Goal: Transaction & Acquisition: Book appointment/travel/reservation

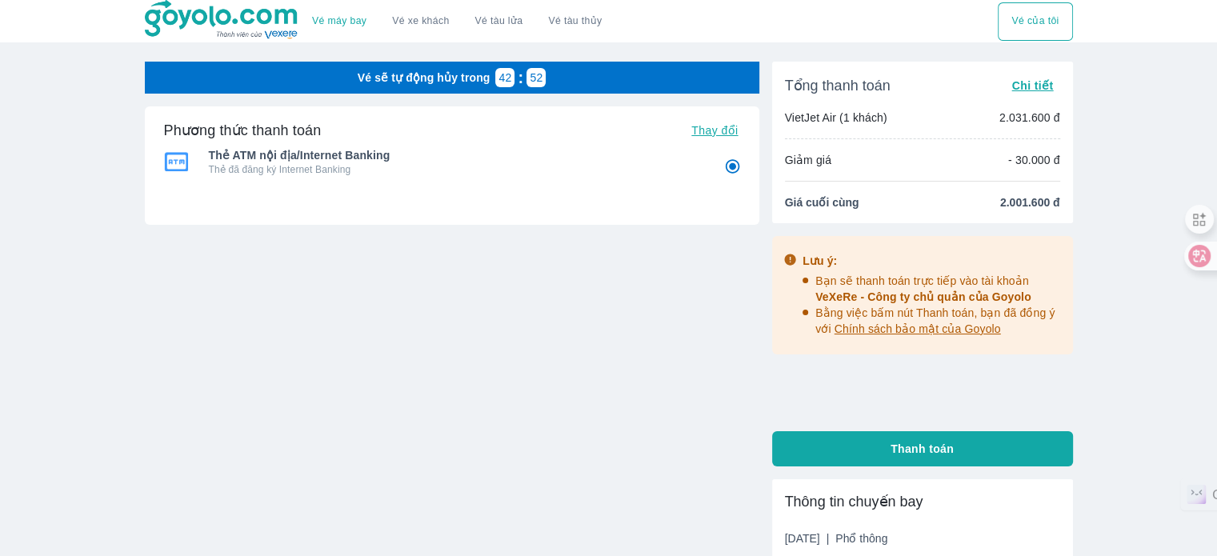
click at [243, 5] on img at bounding box center [222, 20] width 155 height 40
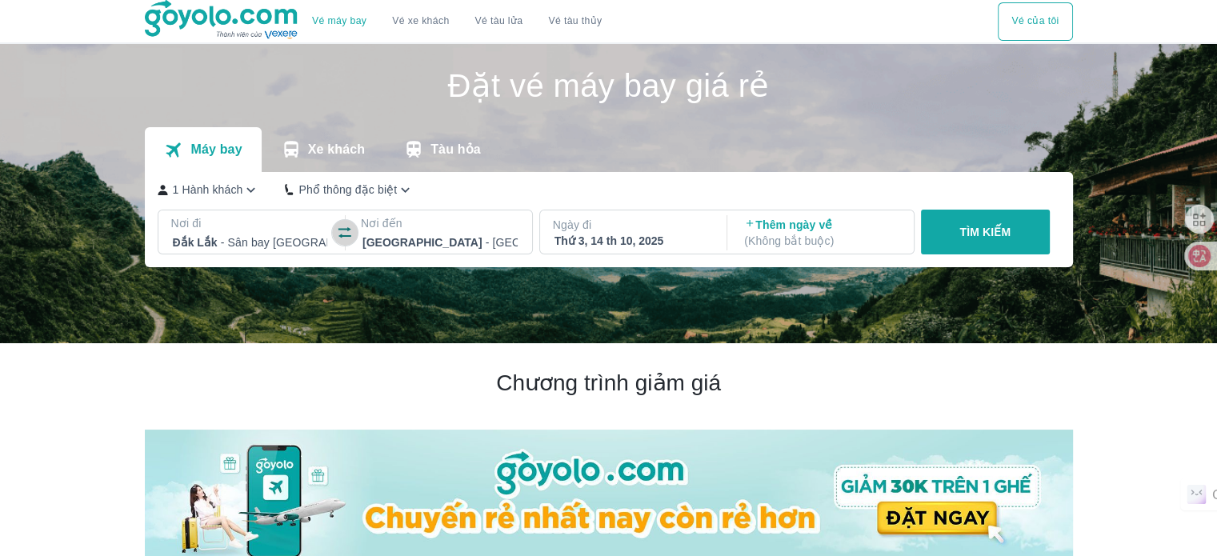
click at [340, 223] on button "button" at bounding box center [345, 233] width 26 height 26
click at [486, 231] on p "Nơi đến" at bounding box center [440, 223] width 158 height 16
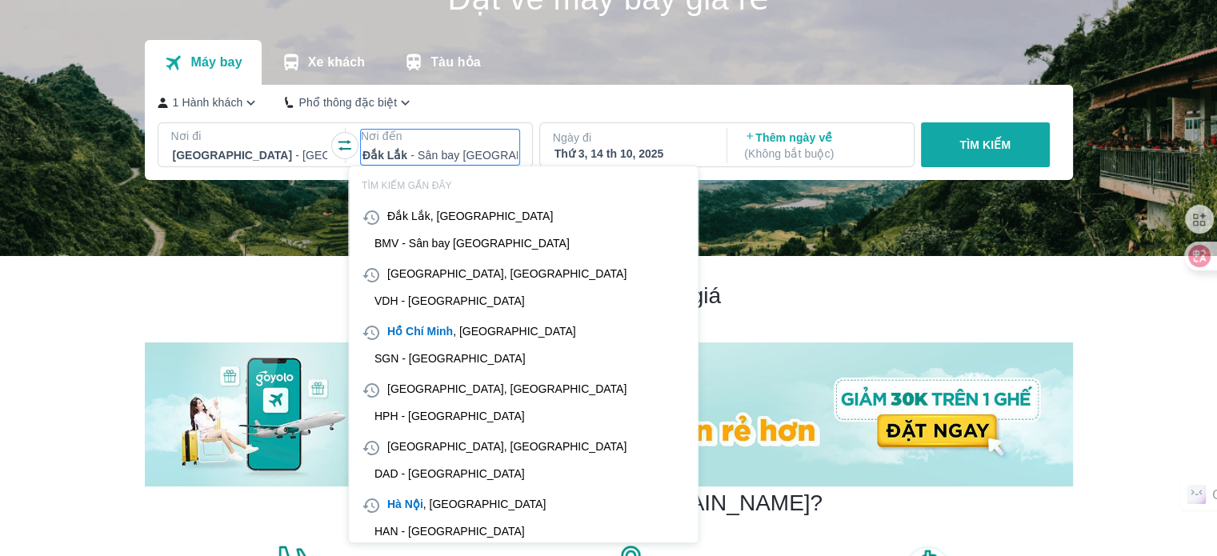
scroll to position [92, 0]
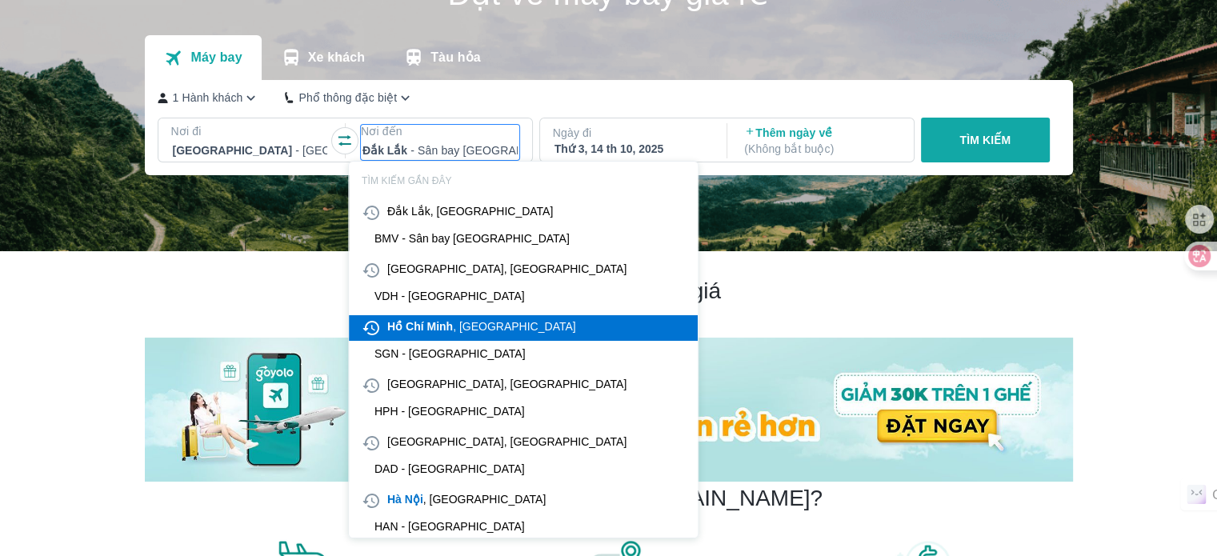
click at [477, 333] on div "[PERSON_NAME] , [GEOGRAPHIC_DATA]" at bounding box center [481, 326] width 189 height 16
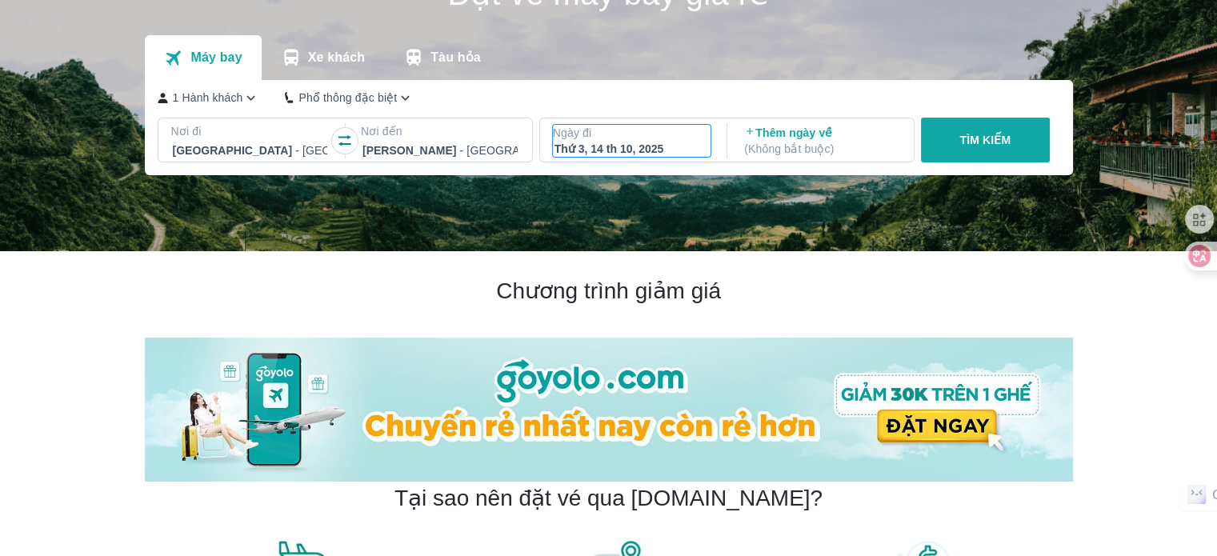
click at [665, 146] on div "Thứ 3, 14 th 10, 2025" at bounding box center [631, 149] width 155 height 16
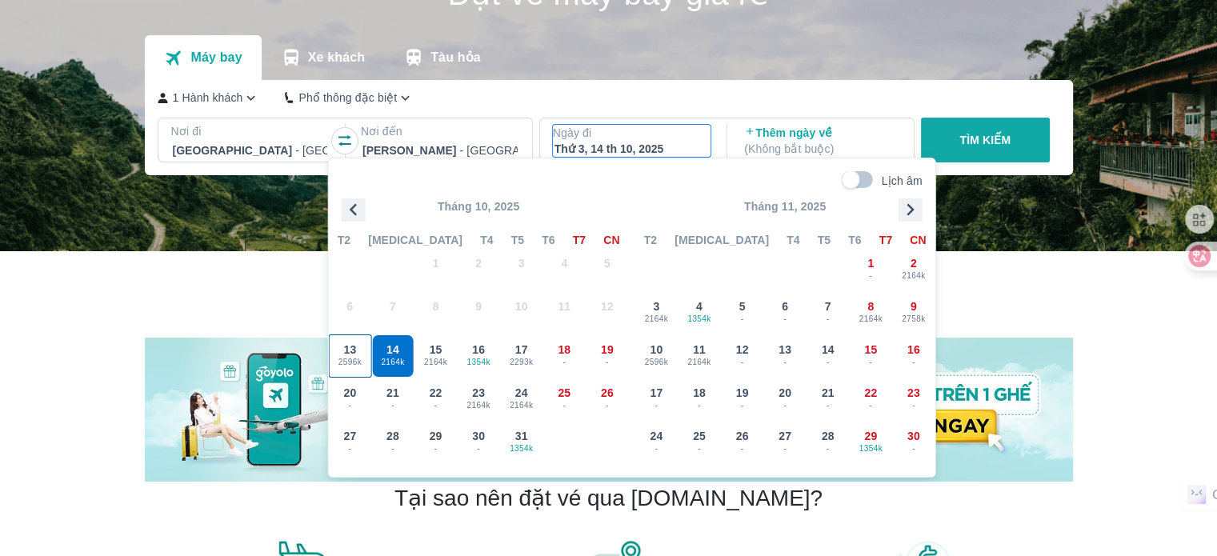
click at [356, 357] on span "2596k" at bounding box center [351, 362] width 42 height 13
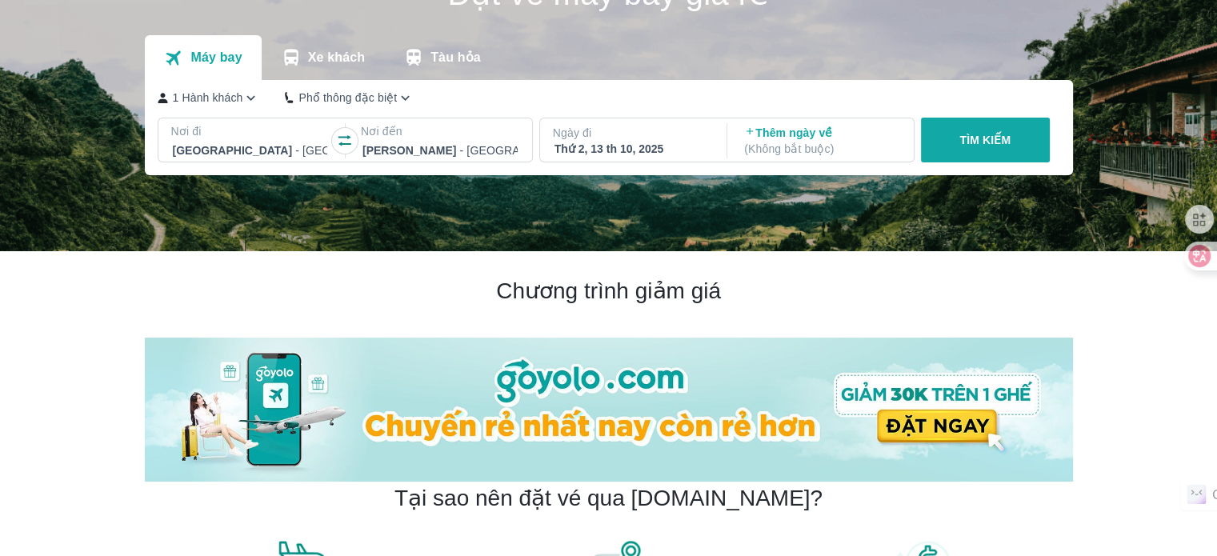
click at [970, 142] on p "TÌM KIẾM" at bounding box center [984, 140] width 51 height 16
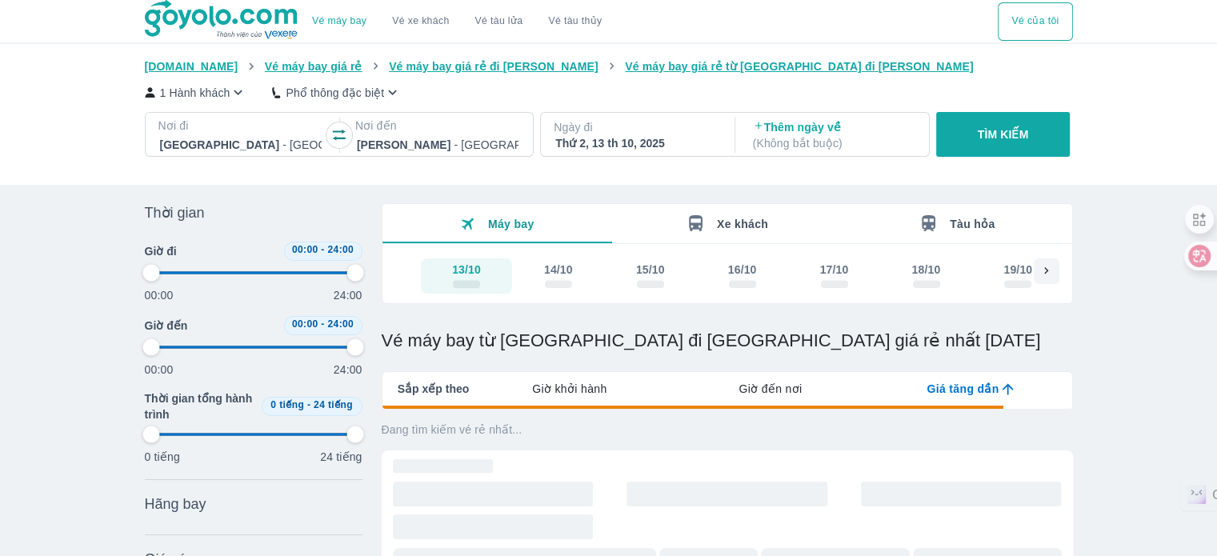
type input "97.9166666666667"
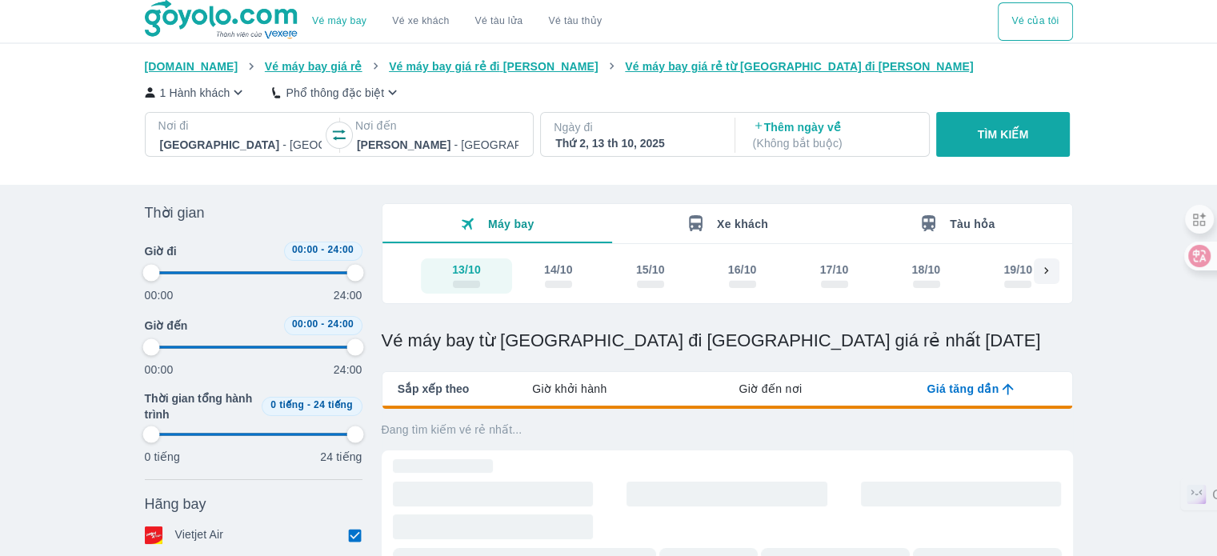
type input "97.9166666666667"
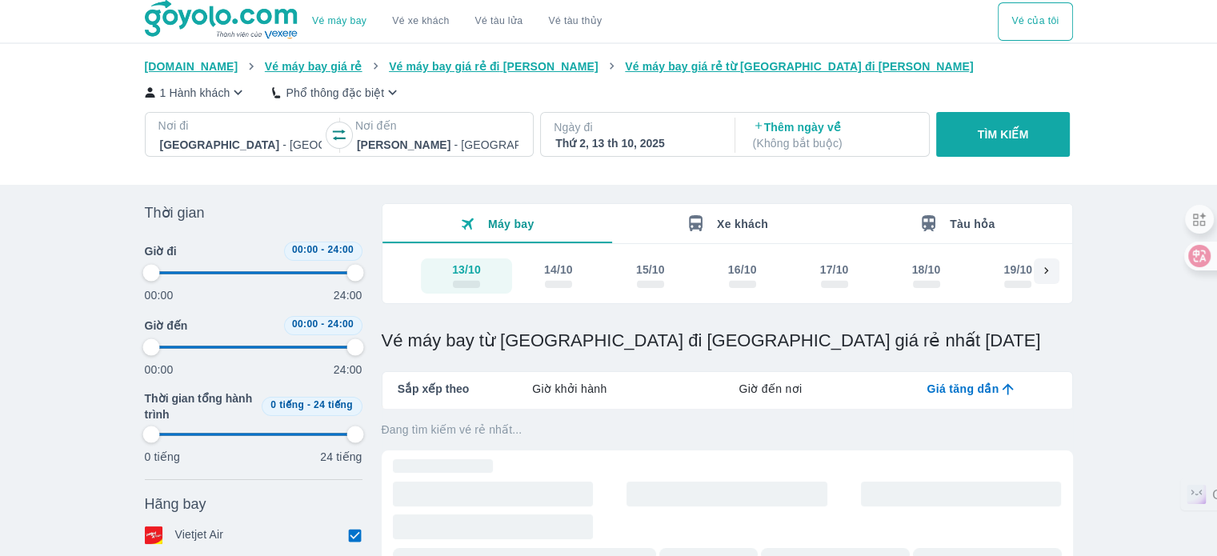
type input "97.9166666666667"
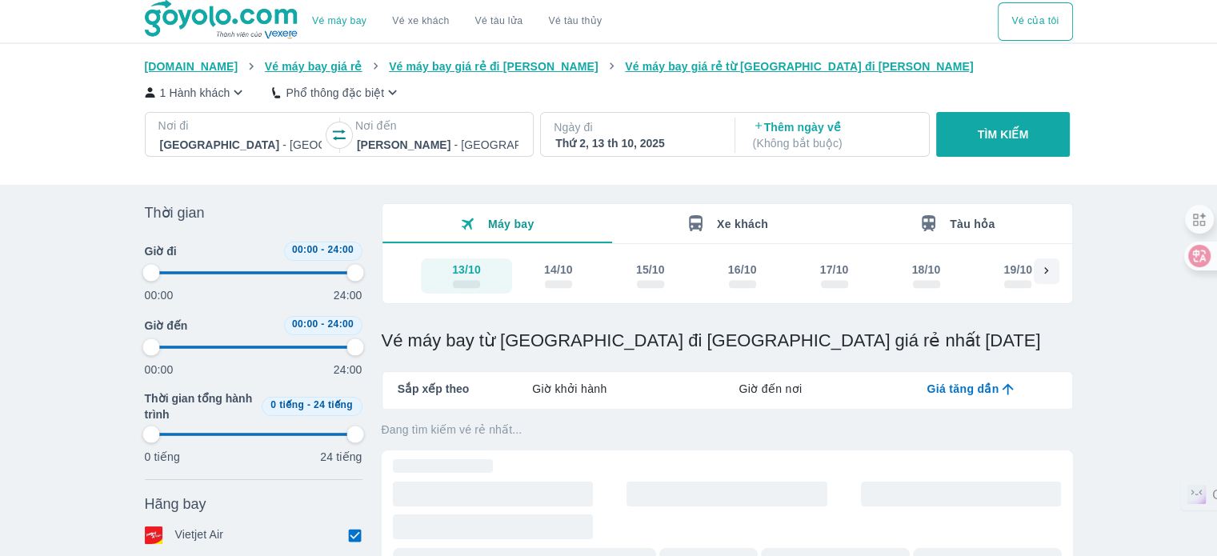
type input "97.9166666666667"
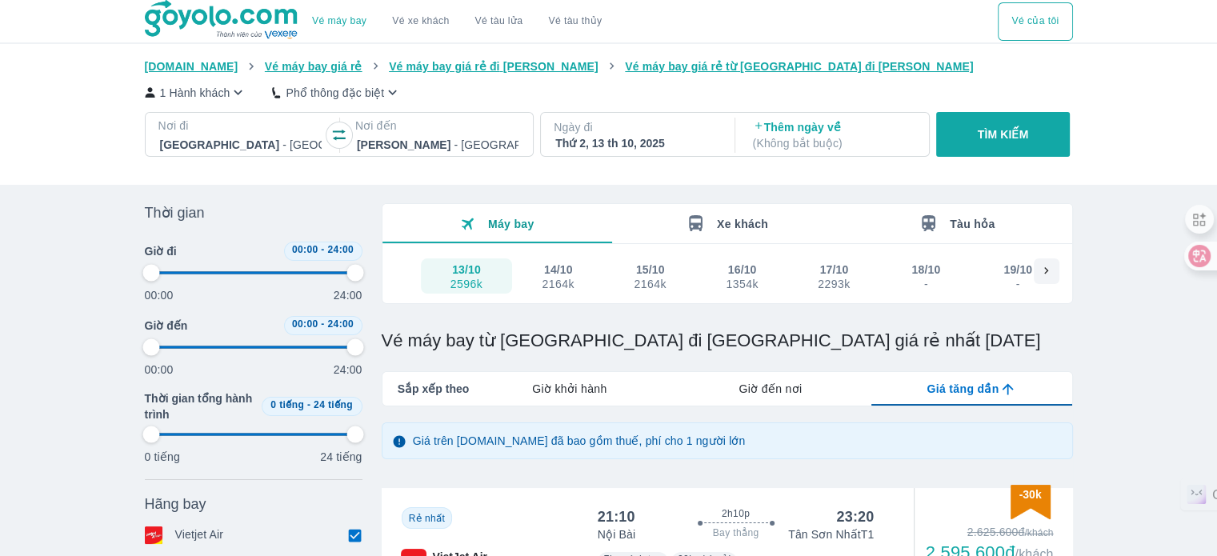
click at [329, 90] on p "Phổ thông đặc biệt" at bounding box center [335, 93] width 98 height 16
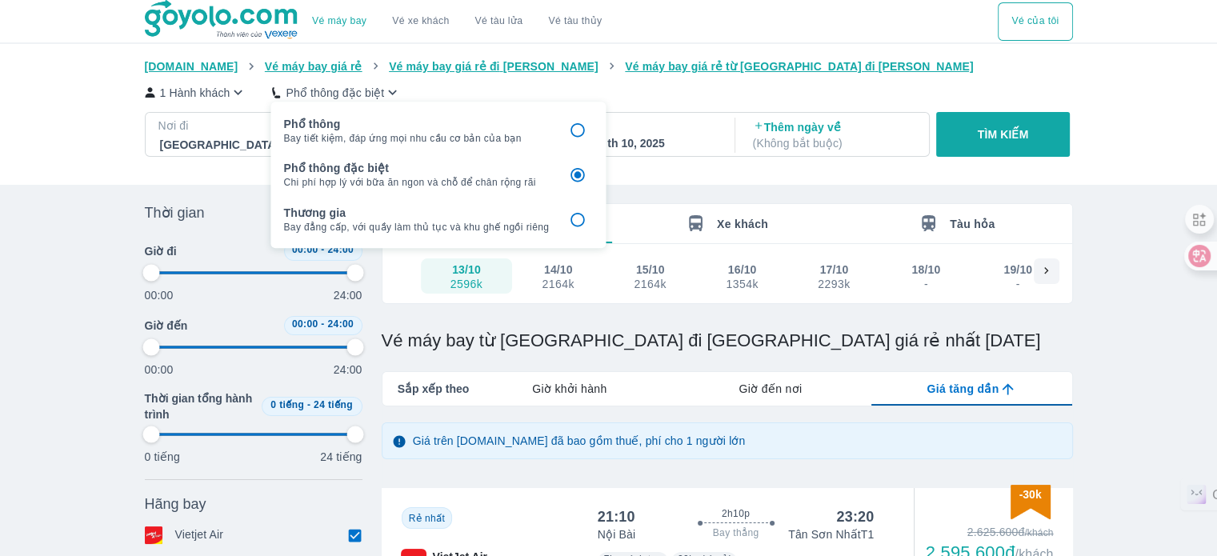
click at [558, 130] on div "Phổ thông Bay tiết kiệm, đáp ứng mọi nhu cầu cơ bản của bạn" at bounding box center [438, 129] width 310 height 31
type input "97.9166666666667"
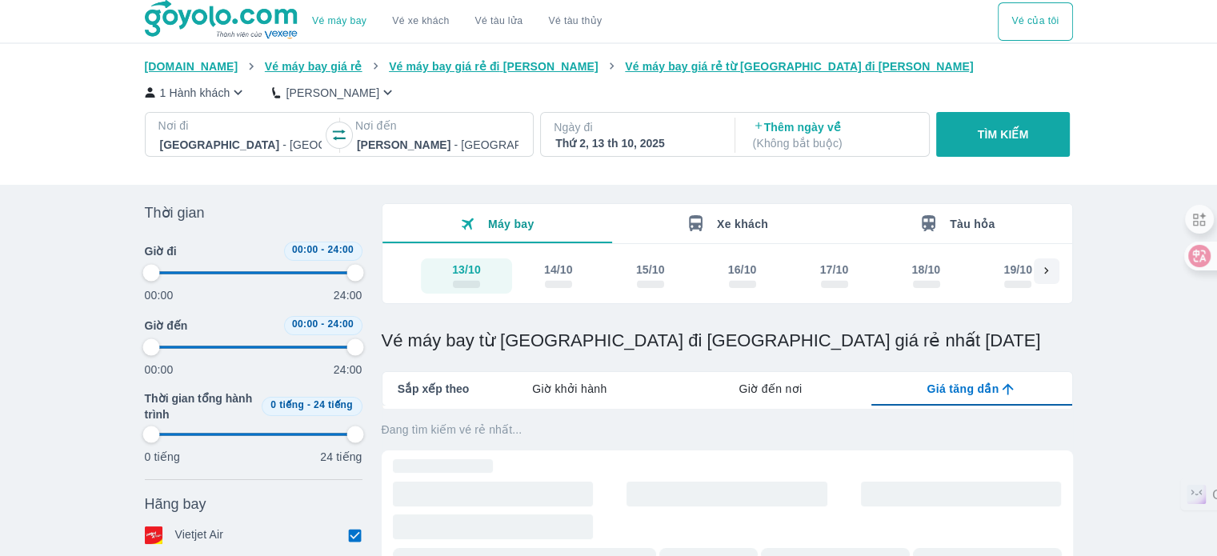
type input "97.9166666666667"
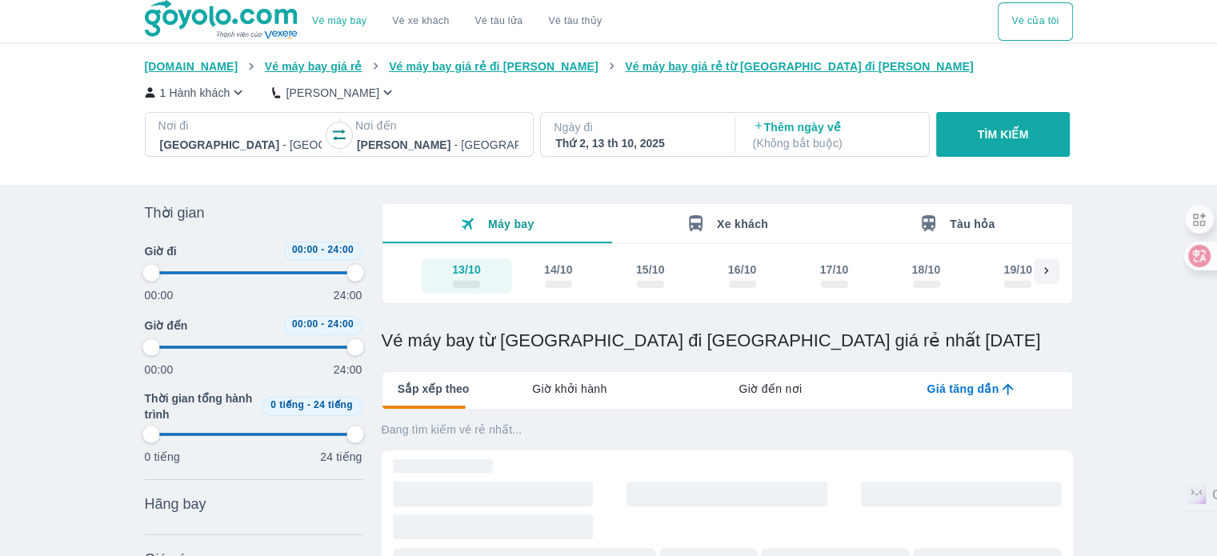
type input "97.9166666666667"
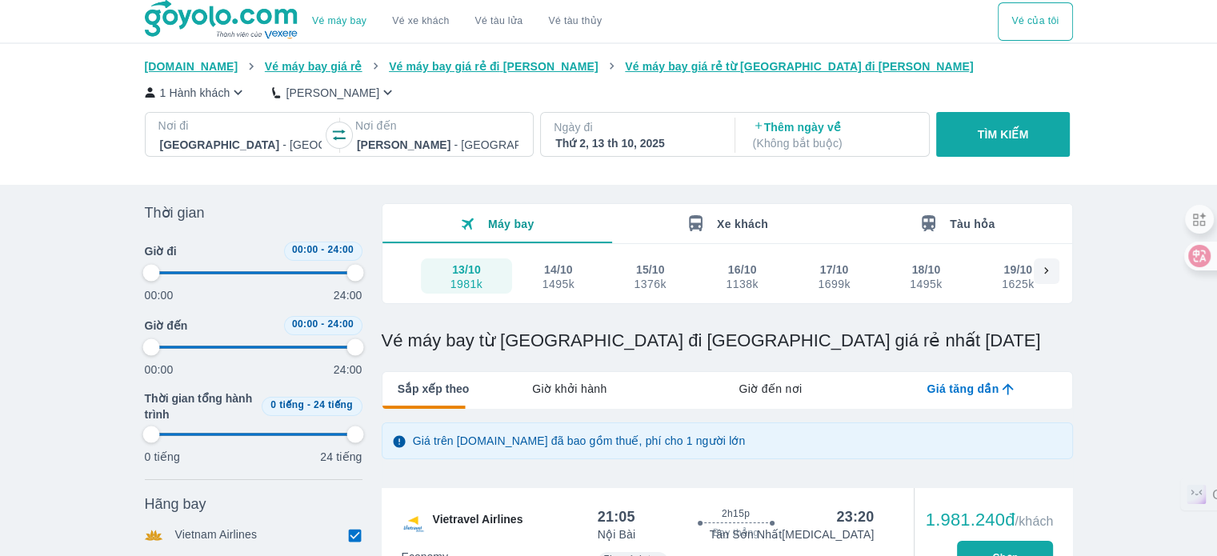
type input "97.9166666666667"
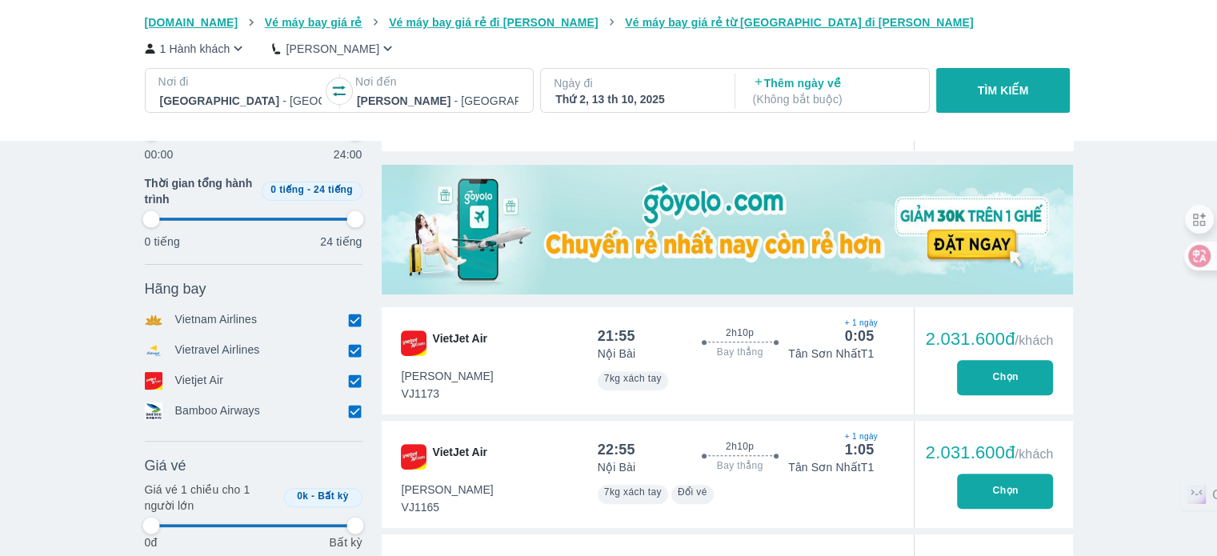
type input "97.9166666666667"
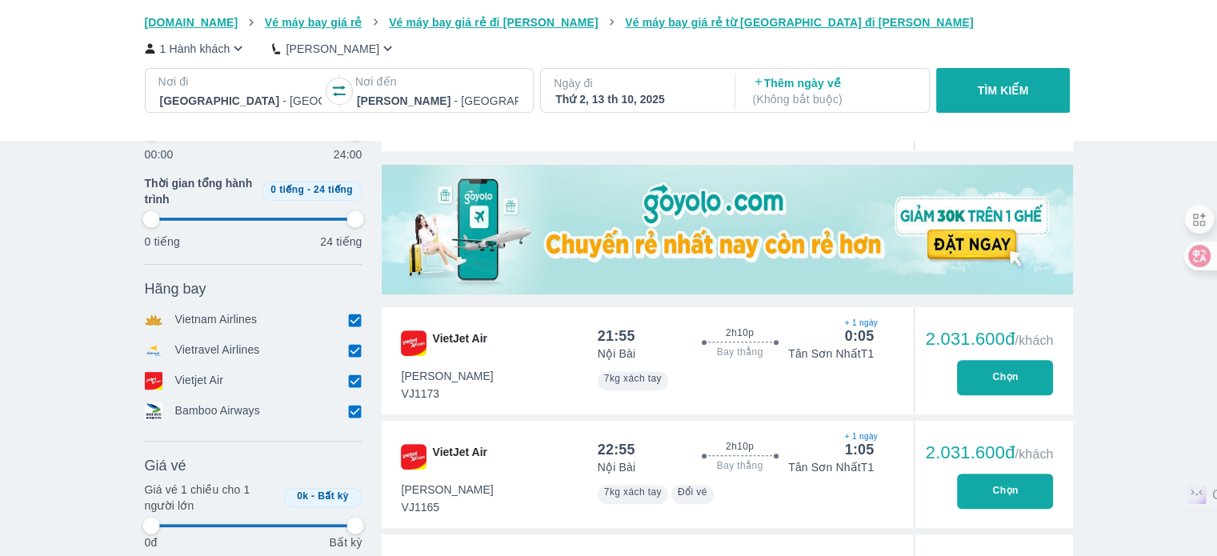
type input "97.9166666666667"
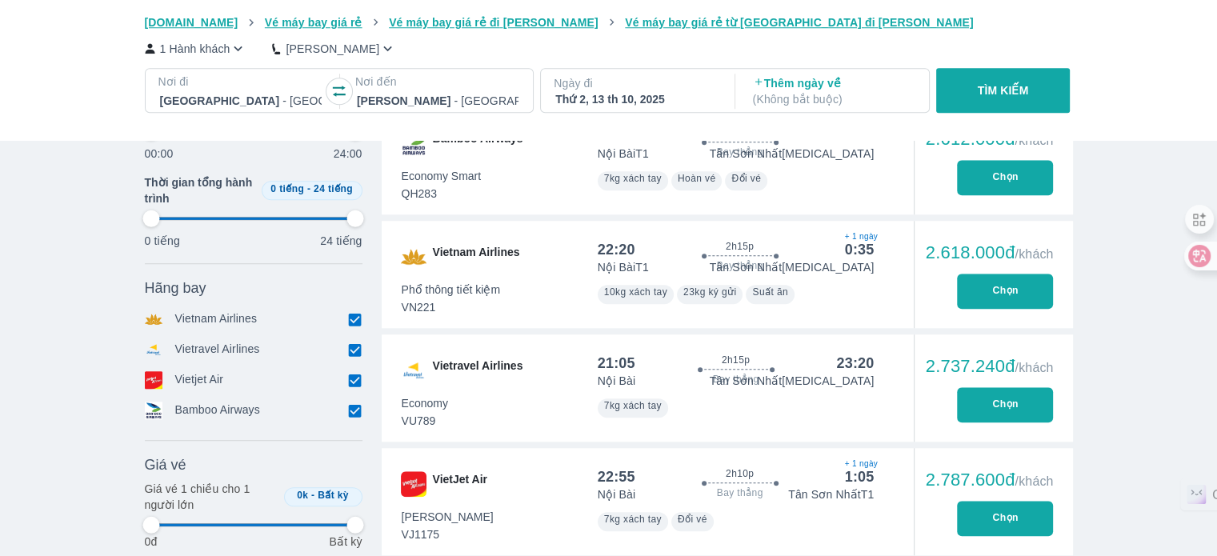
type input "97.9166666666667"
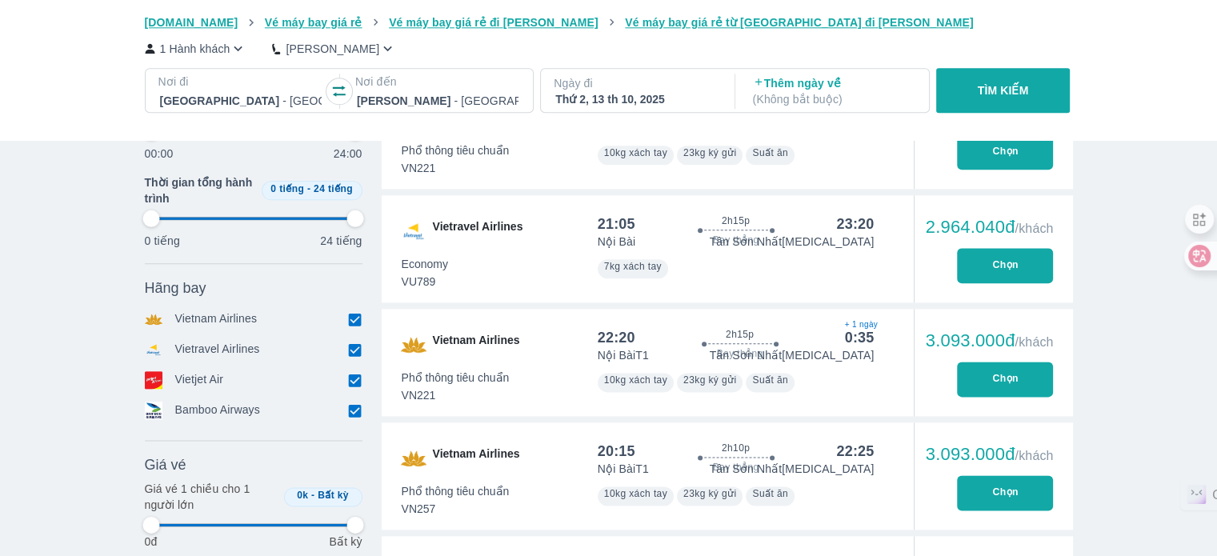
type input "97.9166666666667"
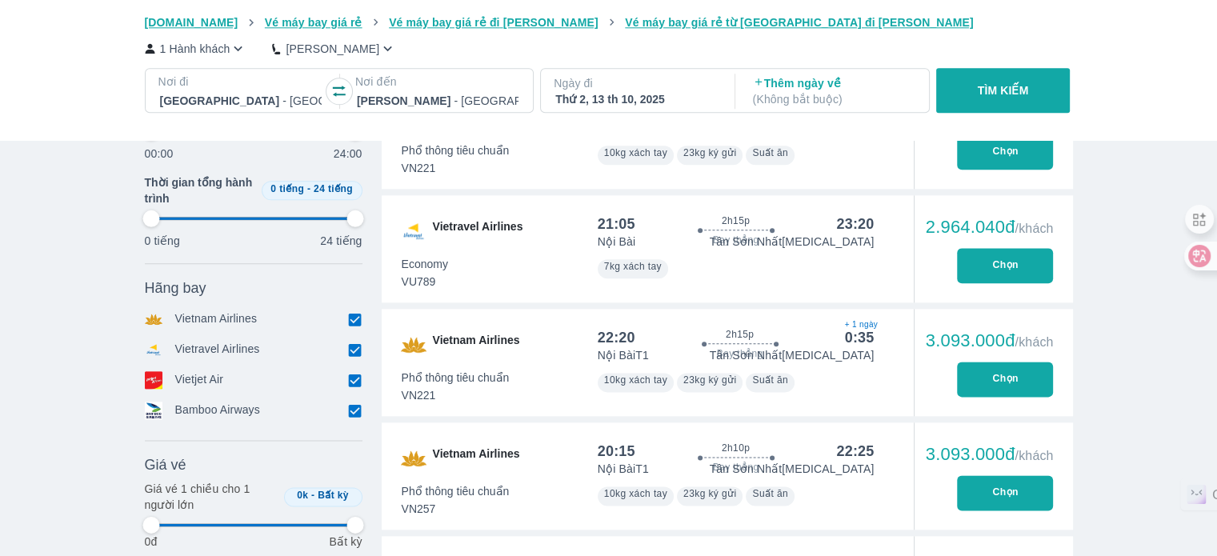
type input "97.9166666666667"
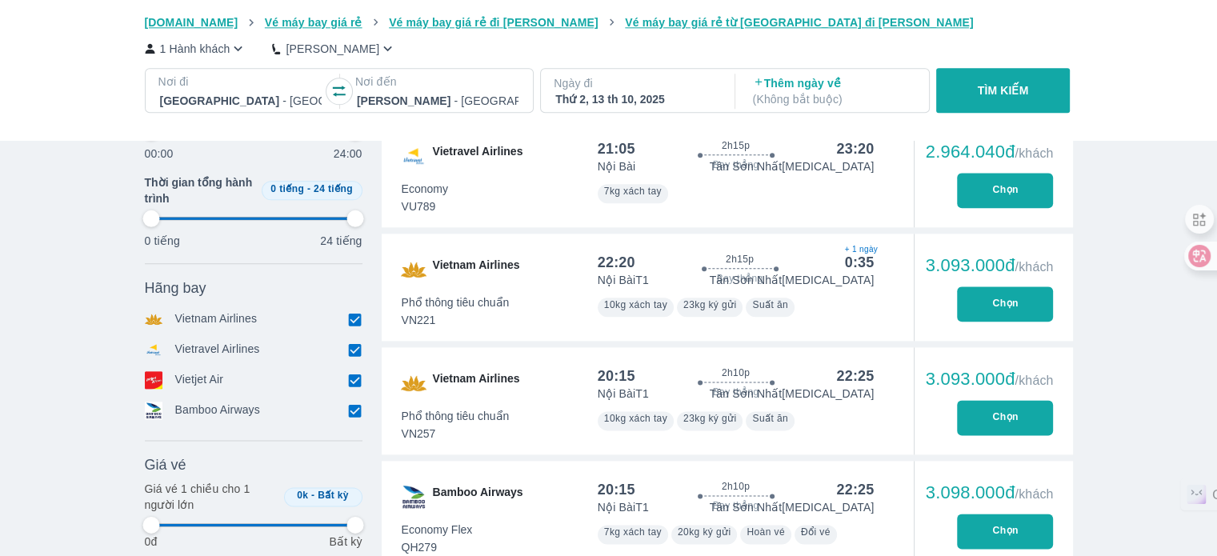
type input "97.9166666666667"
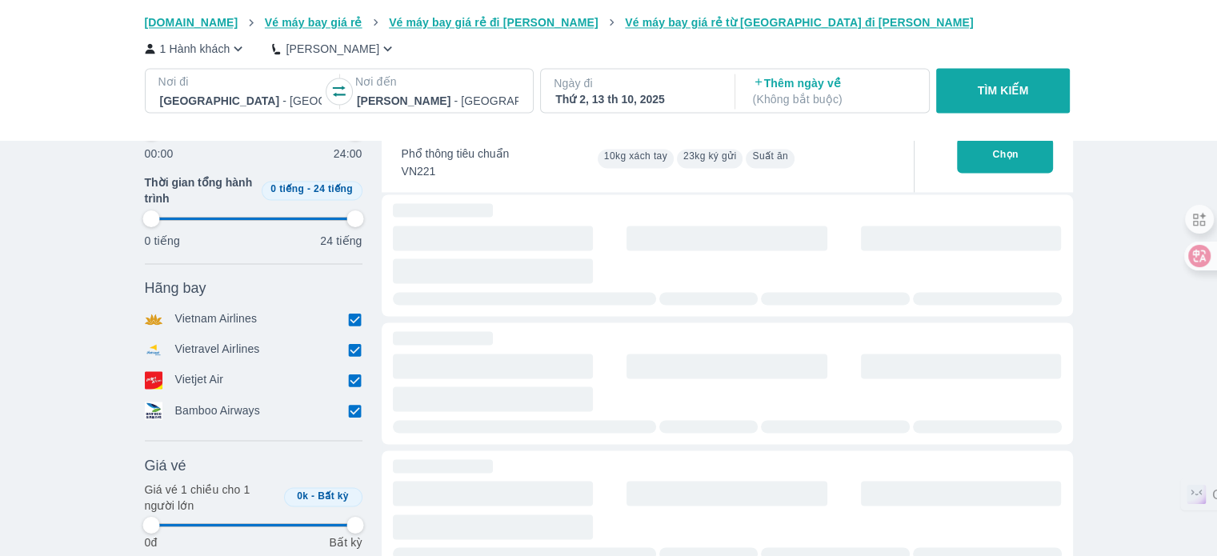
scroll to position [2640, 0]
type input "97.9166666666667"
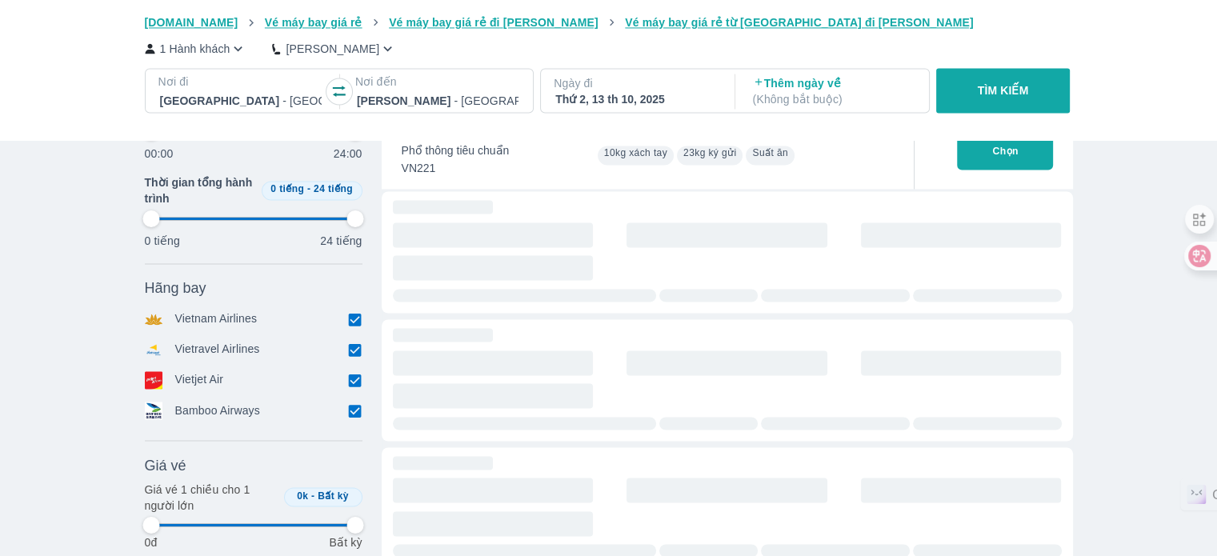
type input "97.9166666666667"
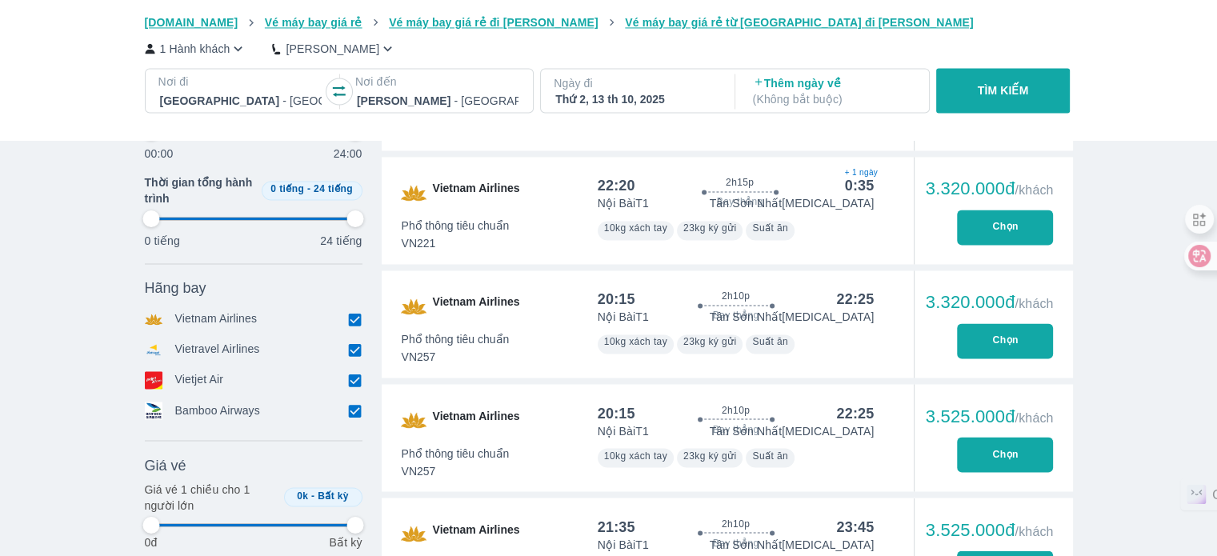
click at [286, 346] on div "Vietravel Airlines" at bounding box center [254, 351] width 218 height 18
type input "97.9166666666667"
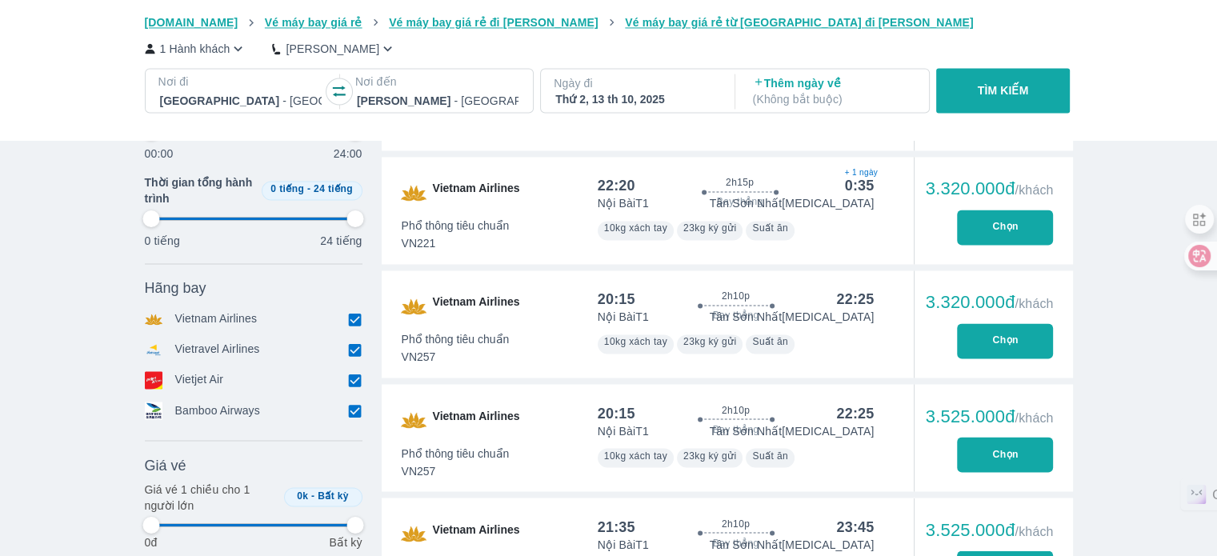
type input "97.9166666666667"
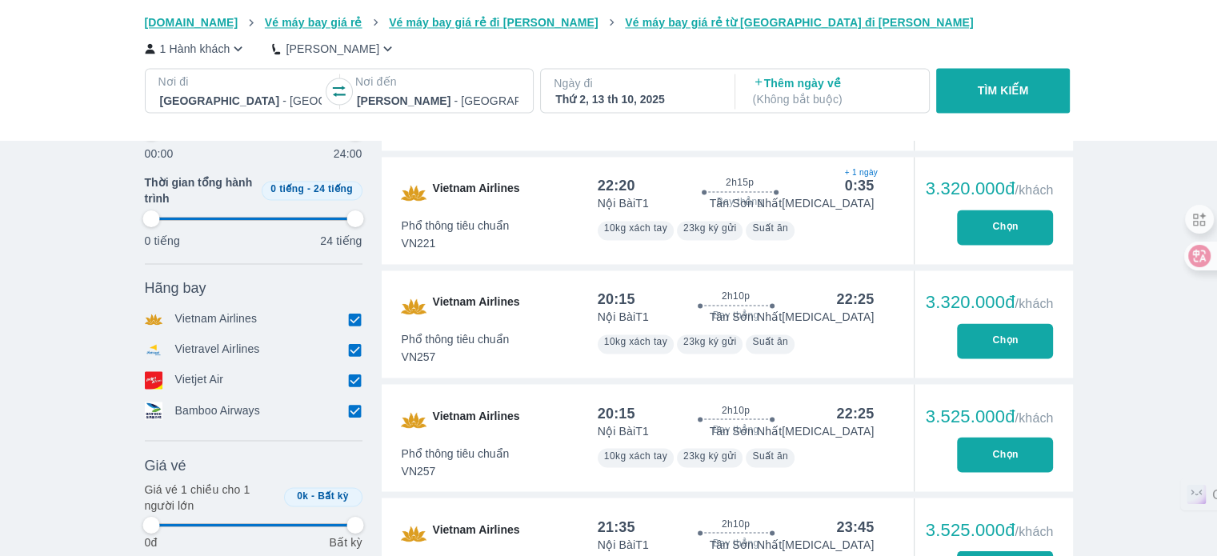
drag, startPoint x: 146, startPoint y: 223, endPoint x: 197, endPoint y: 223, distance: 50.4
click at [197, 223] on div "0 tiếng 24 tiếng" at bounding box center [254, 228] width 218 height 42
type input "97.9166666666667"
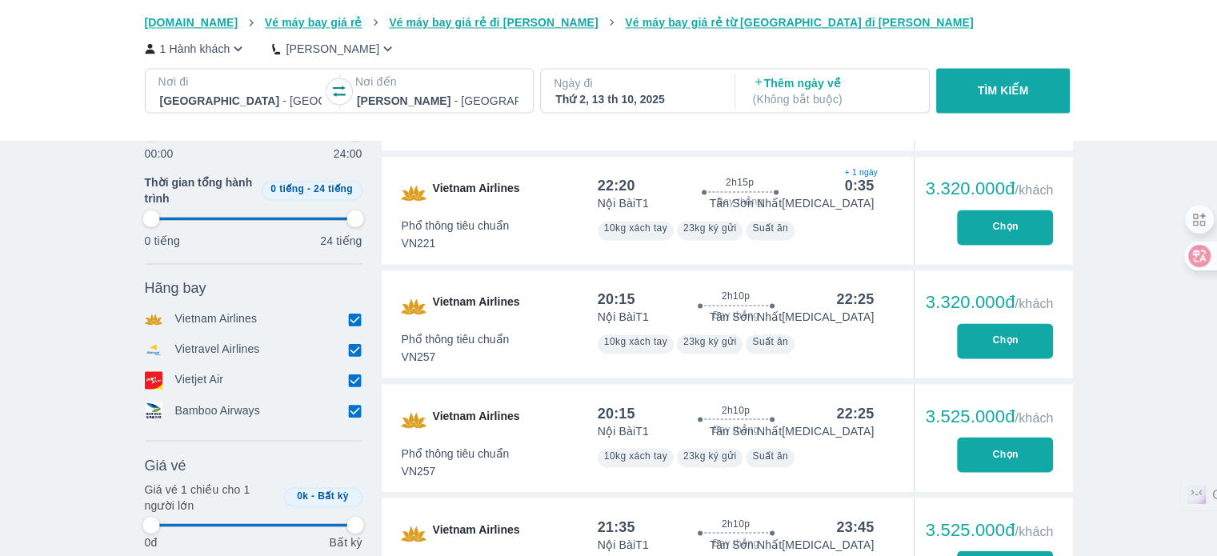
type input "97.9166666666667"
drag, startPoint x: 353, startPoint y: 348, endPoint x: 354, endPoint y: 316, distance: 32.0
click at [354, 348] on input "checkbox" at bounding box center [355, 350] width 14 height 14
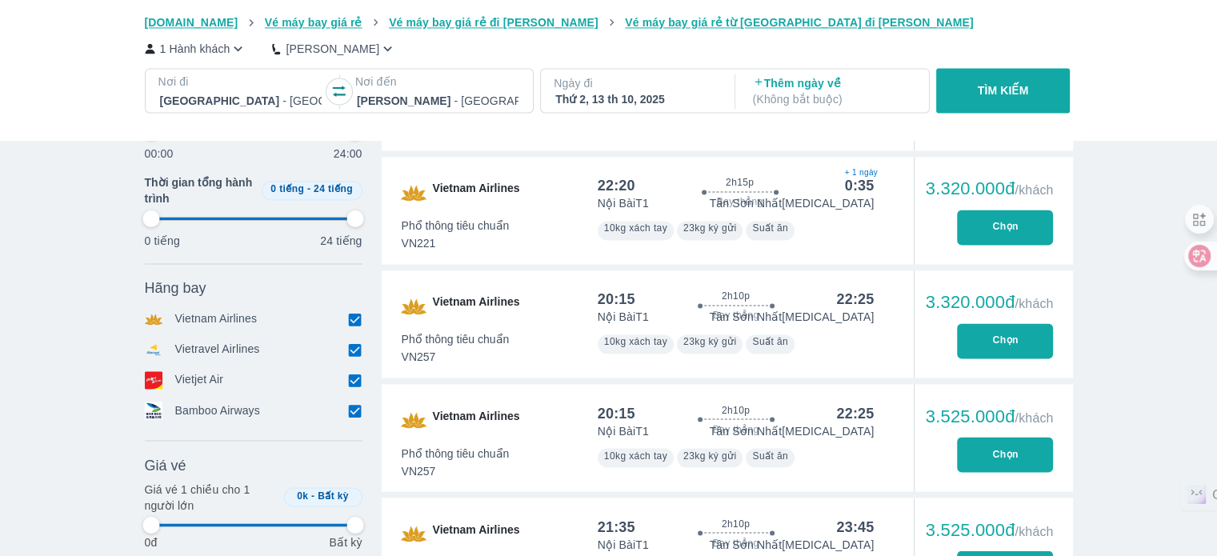
checkbox input "false"
type input "97.9166666666667"
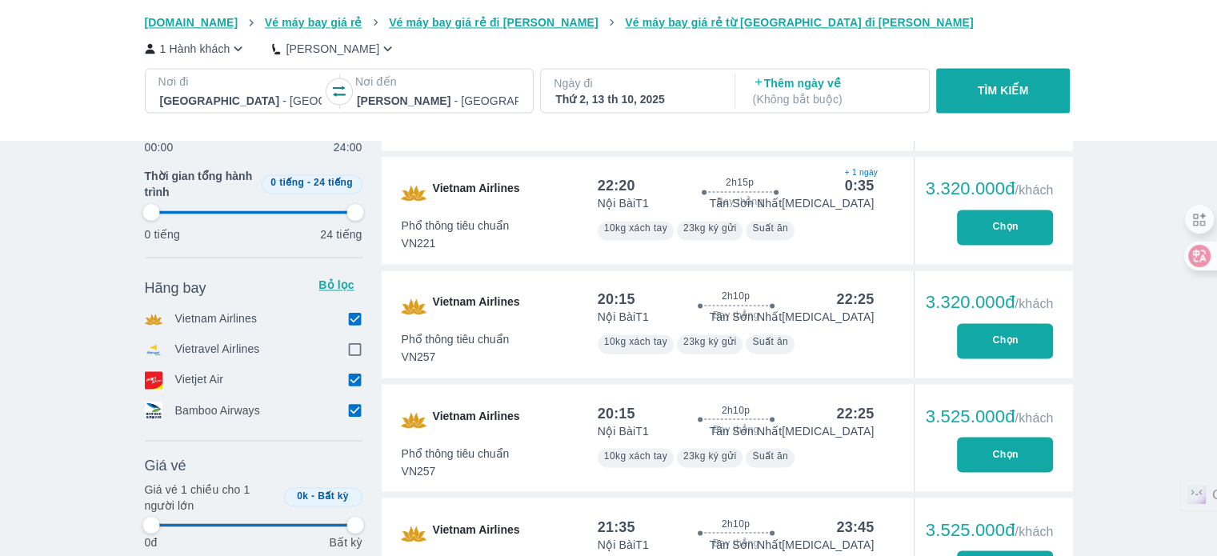
click at [354, 316] on input "checkbox" at bounding box center [355, 319] width 14 height 14
checkbox input "false"
type input "97.9166666666667"
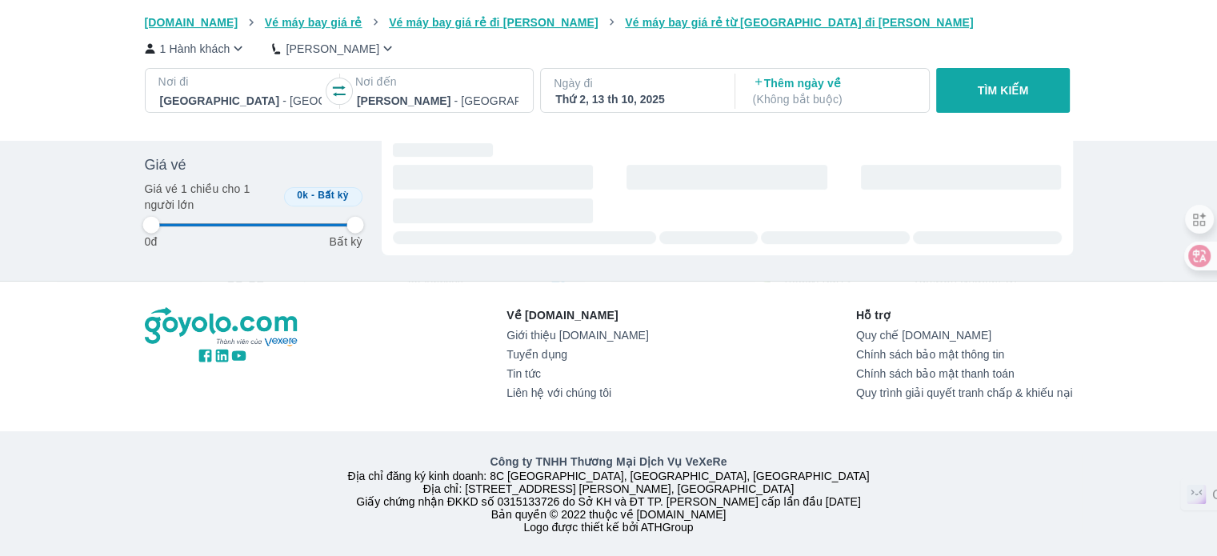
type input "97.9166666666667"
click at [356, 409] on div "Về [DOMAIN_NAME] Giới thiệu [DOMAIN_NAME] Tuyển dụng Tin tức Liên hệ với chúng …" at bounding box center [609, 357] width 954 height 150
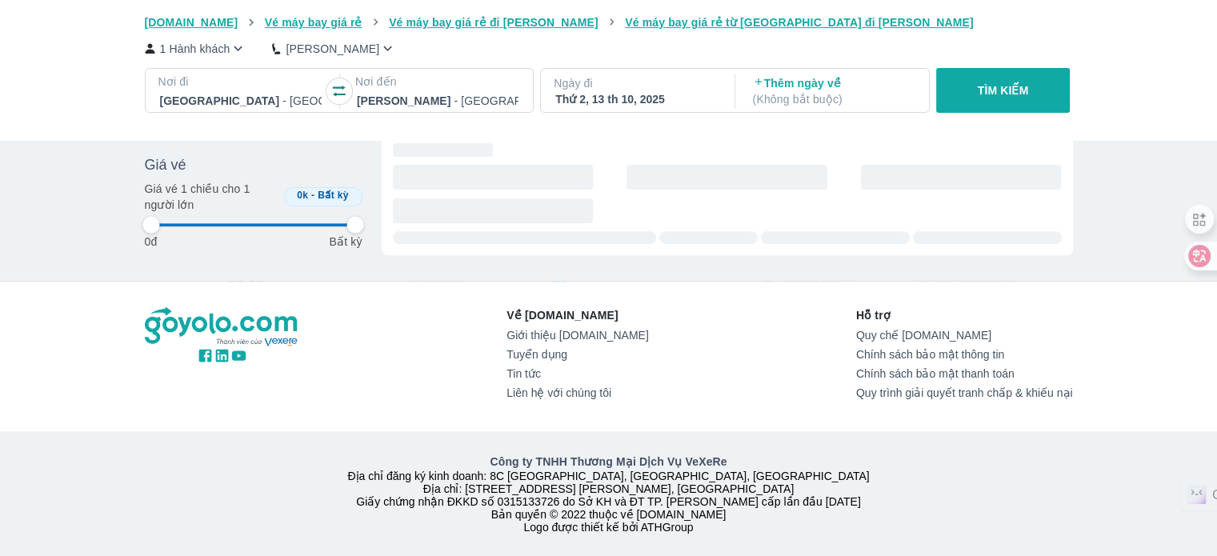
type input "97.9166666666667"
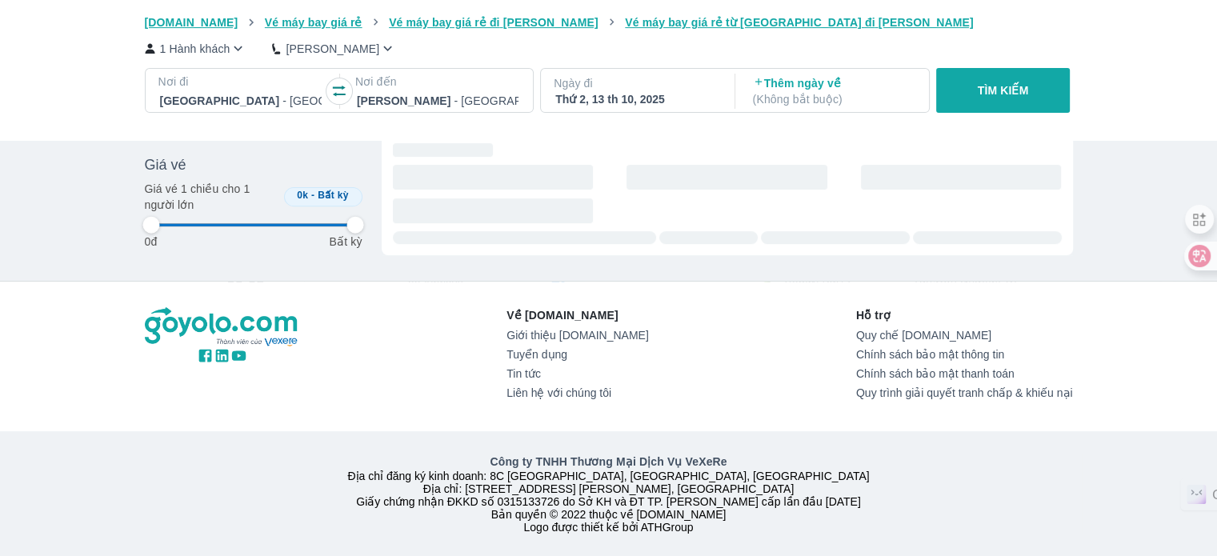
type input "97.9166666666667"
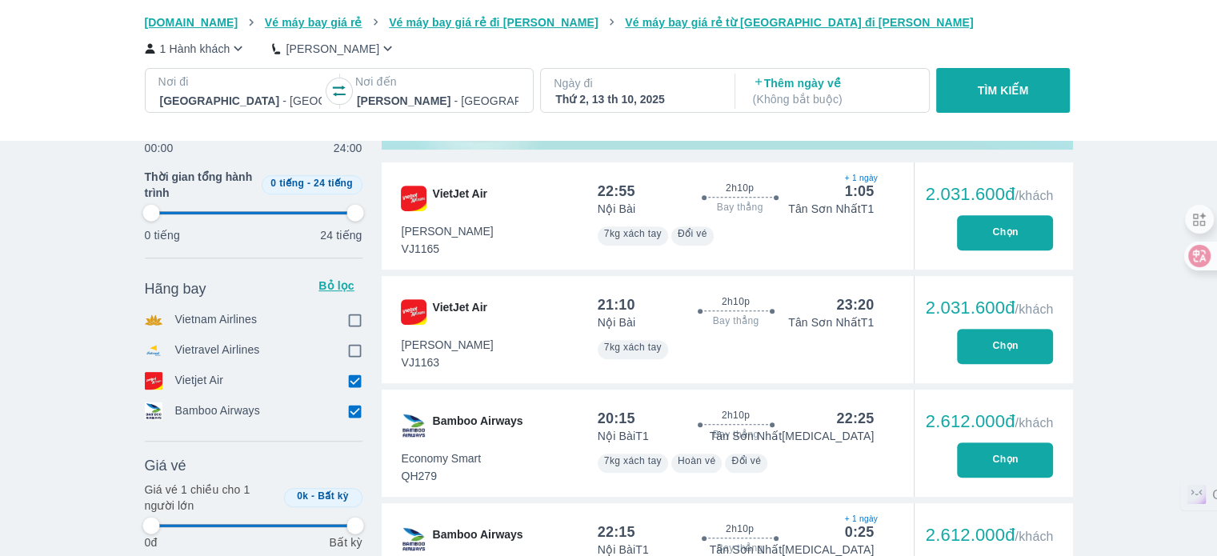
type input "97.9166666666667"
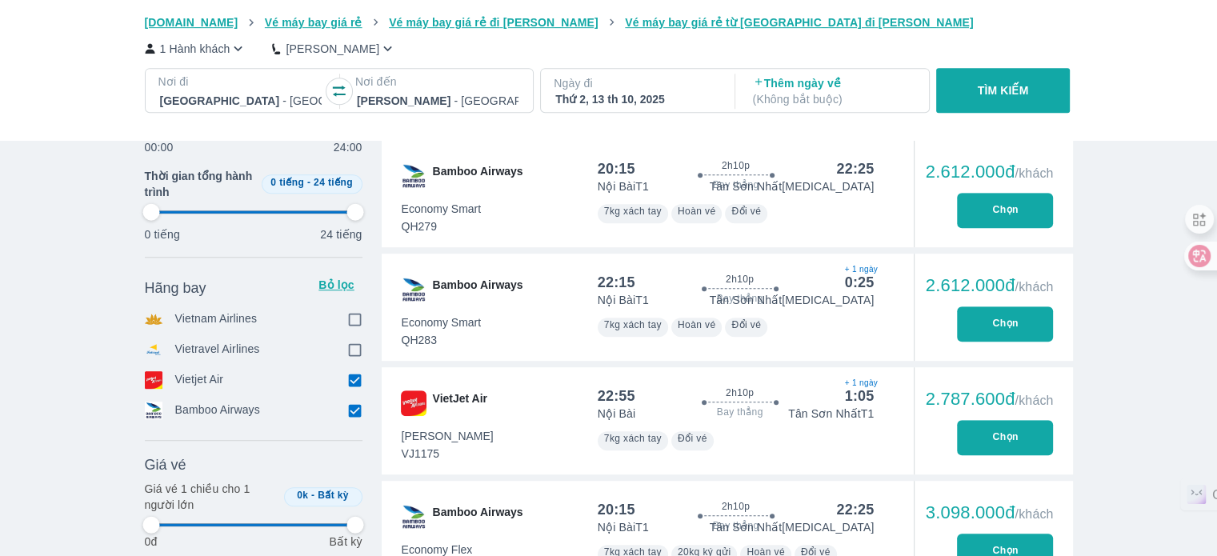
scroll to position [1070, 0]
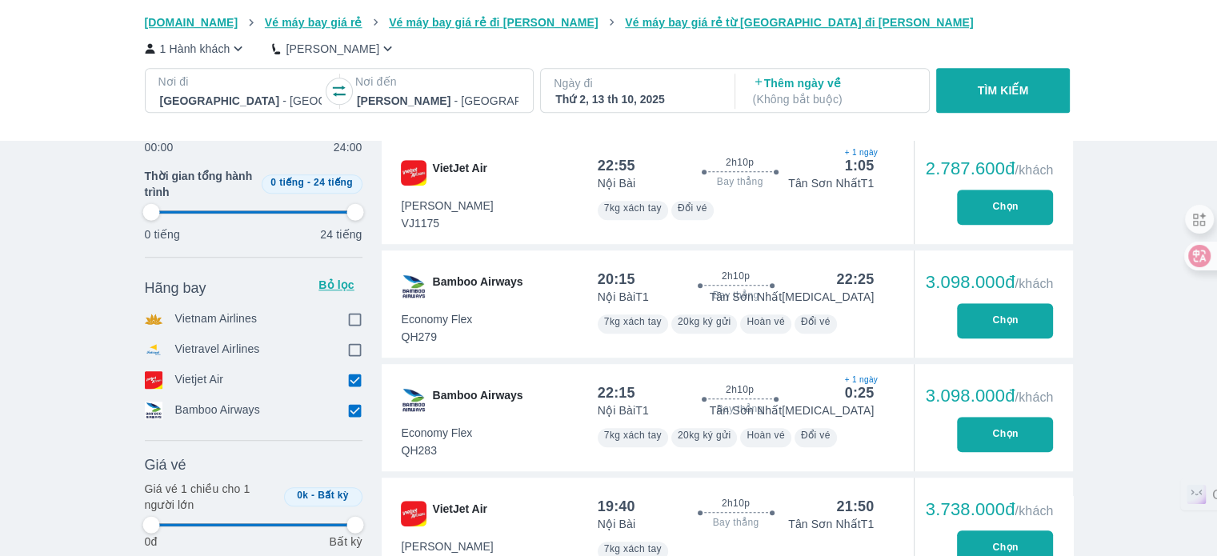
type input "97.9166666666667"
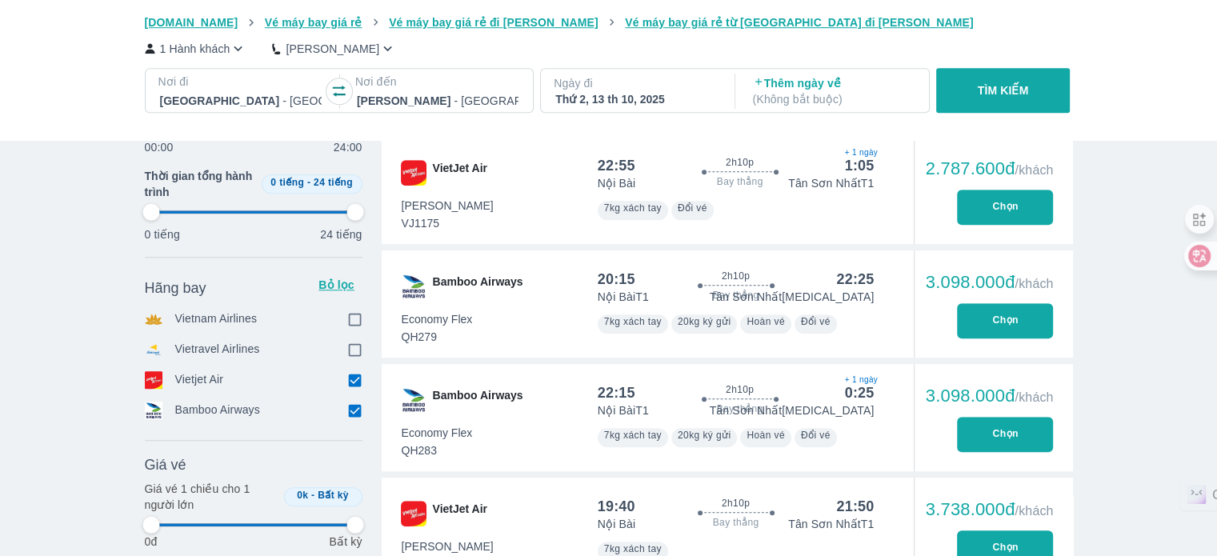
type input "97.9166666666667"
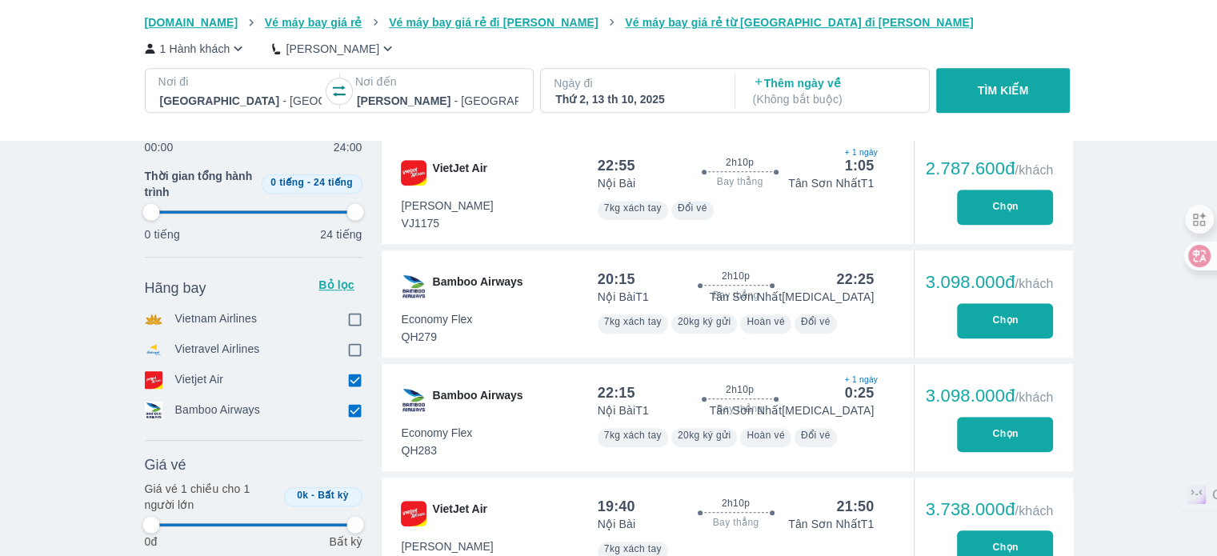
type input "97.9166666666667"
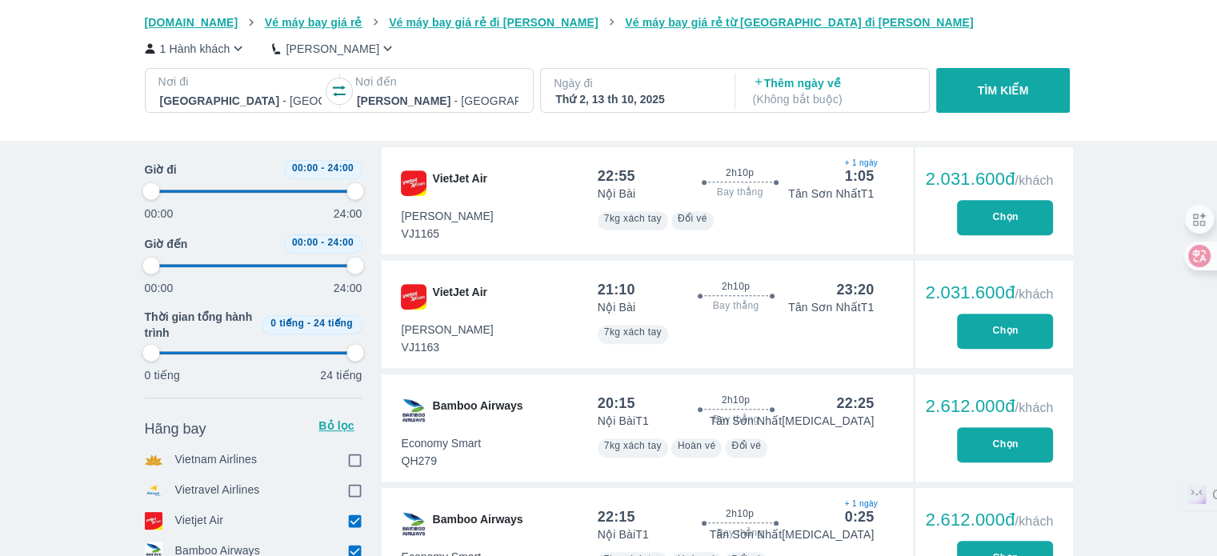
scroll to position [590, 0]
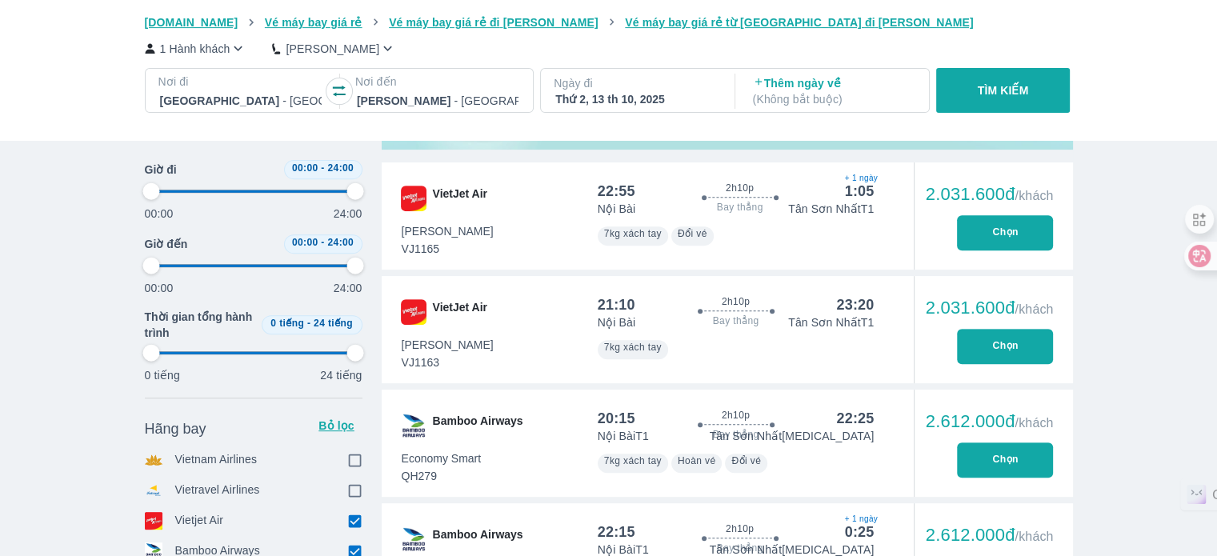
type input "97.9166666666667"
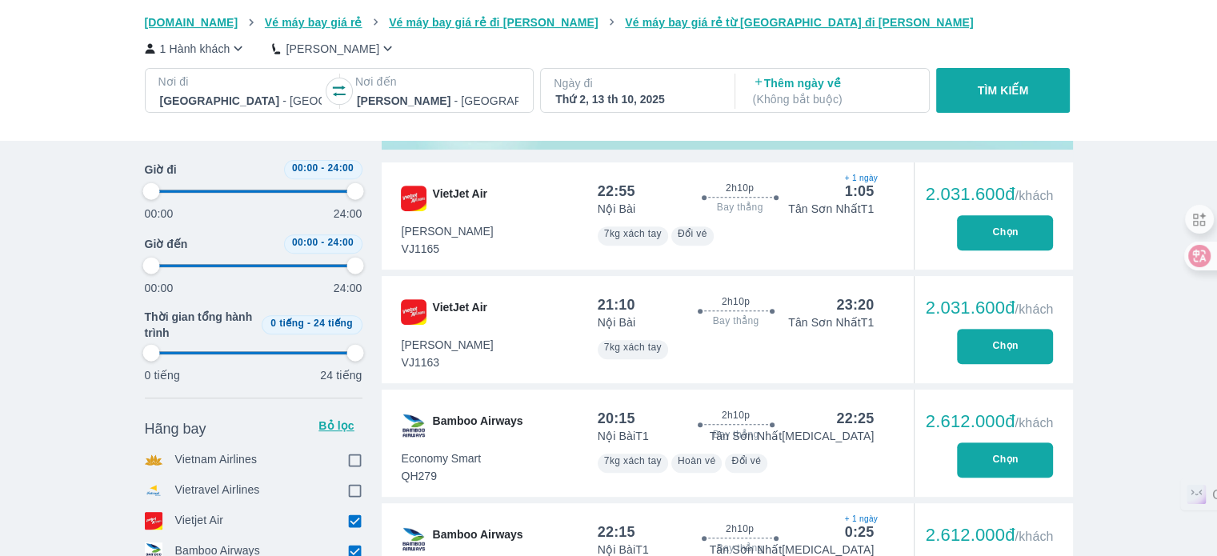
type input "97.9166666666667"
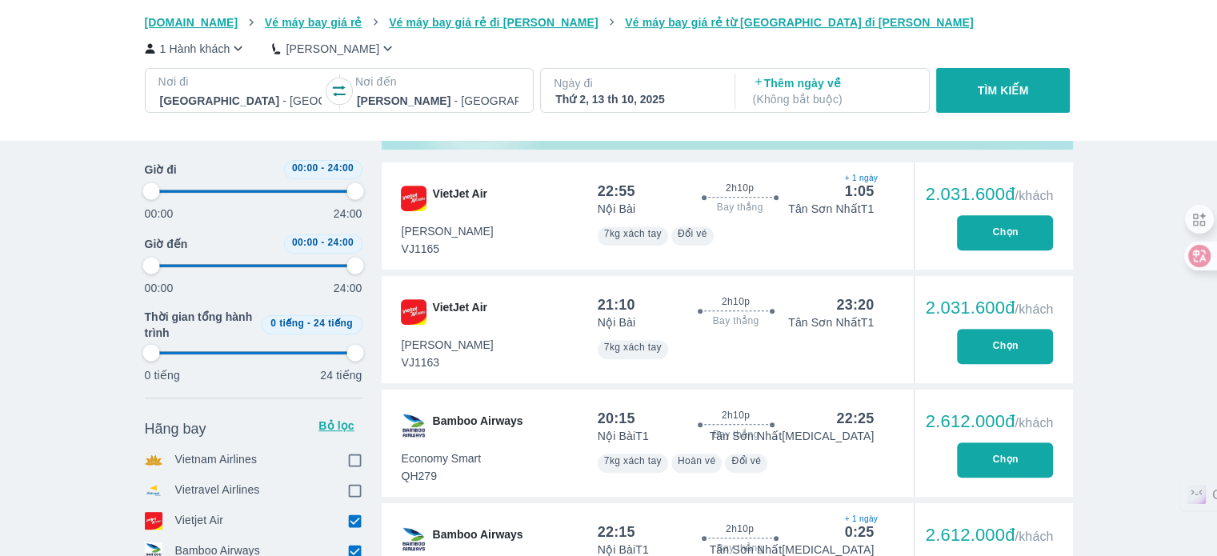
type input "97.9166666666667"
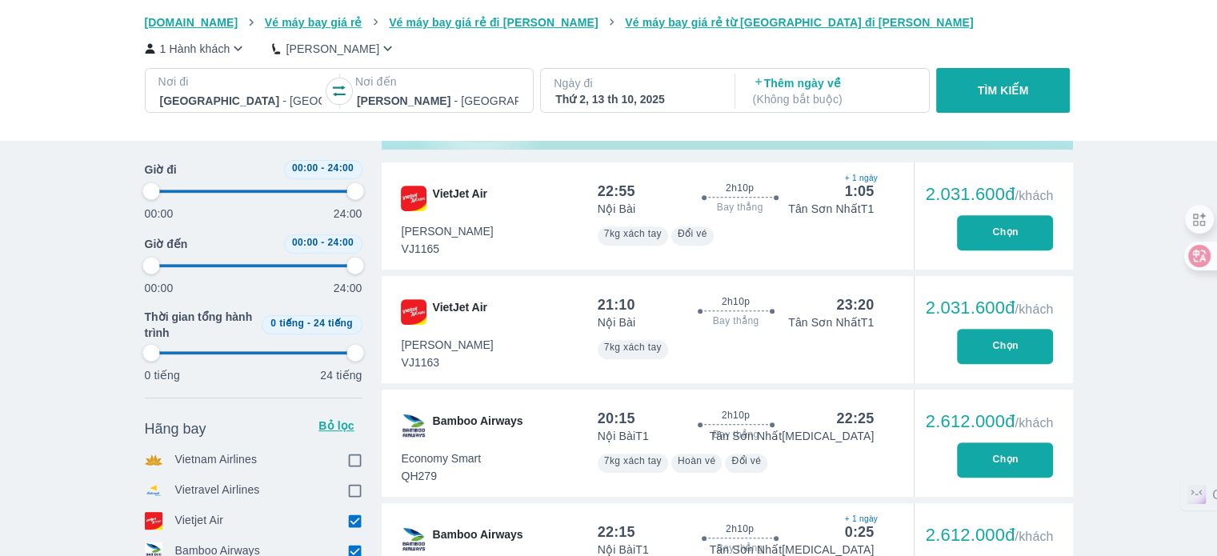
type input "97.9166666666667"
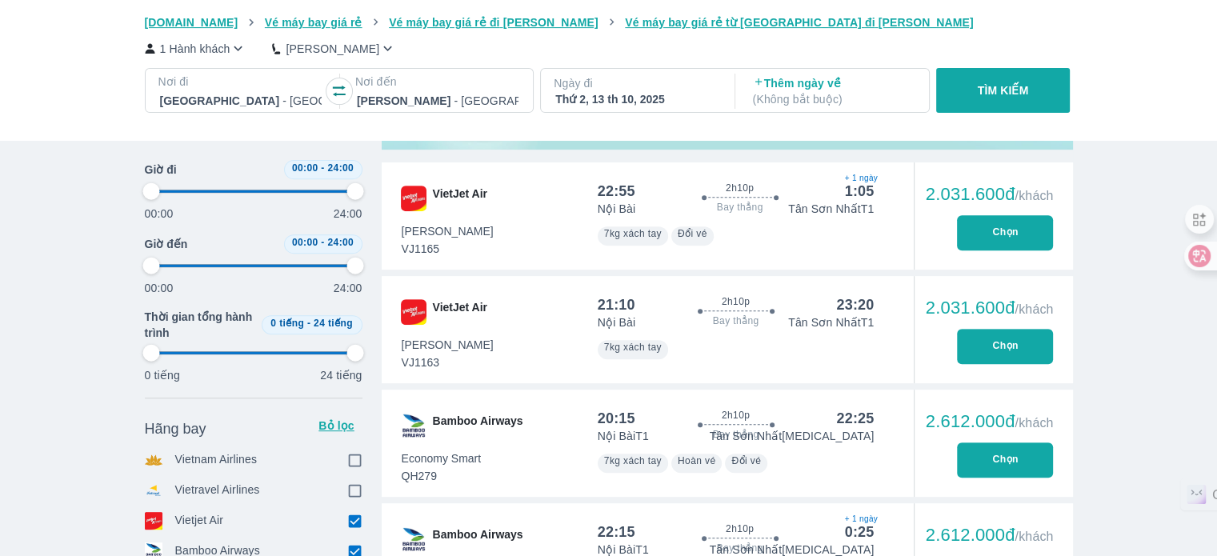
type input "97.9166666666667"
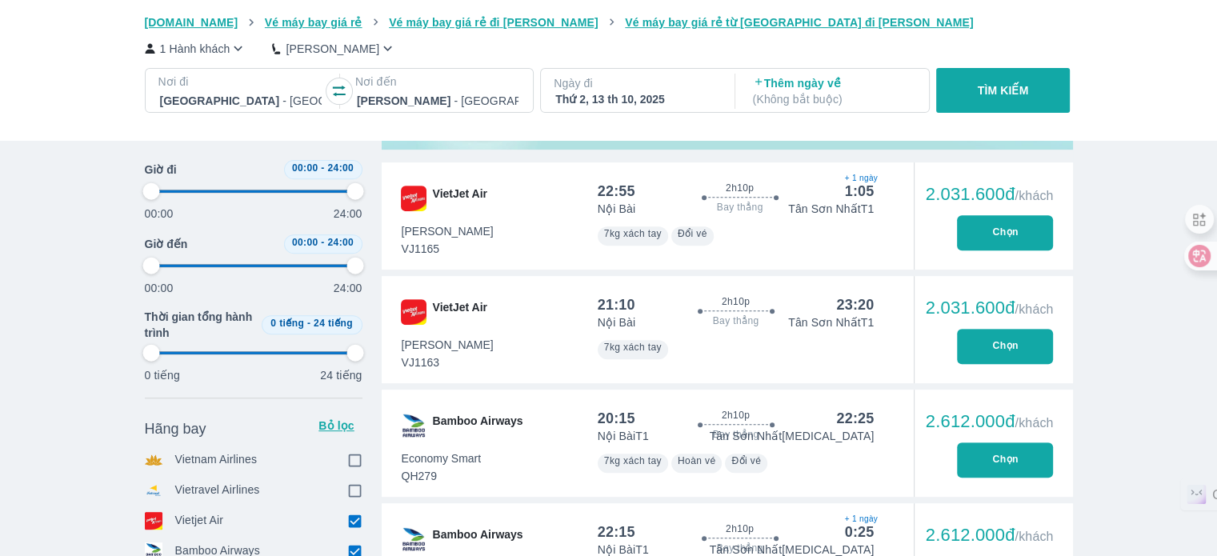
type input "97.9166666666667"
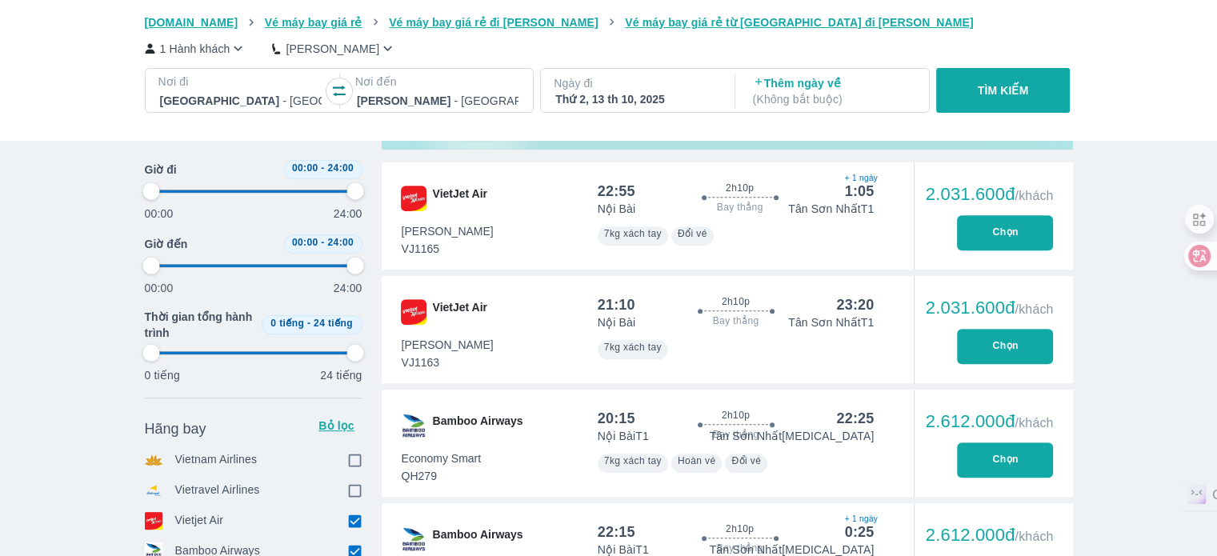
type input "97.9166666666667"
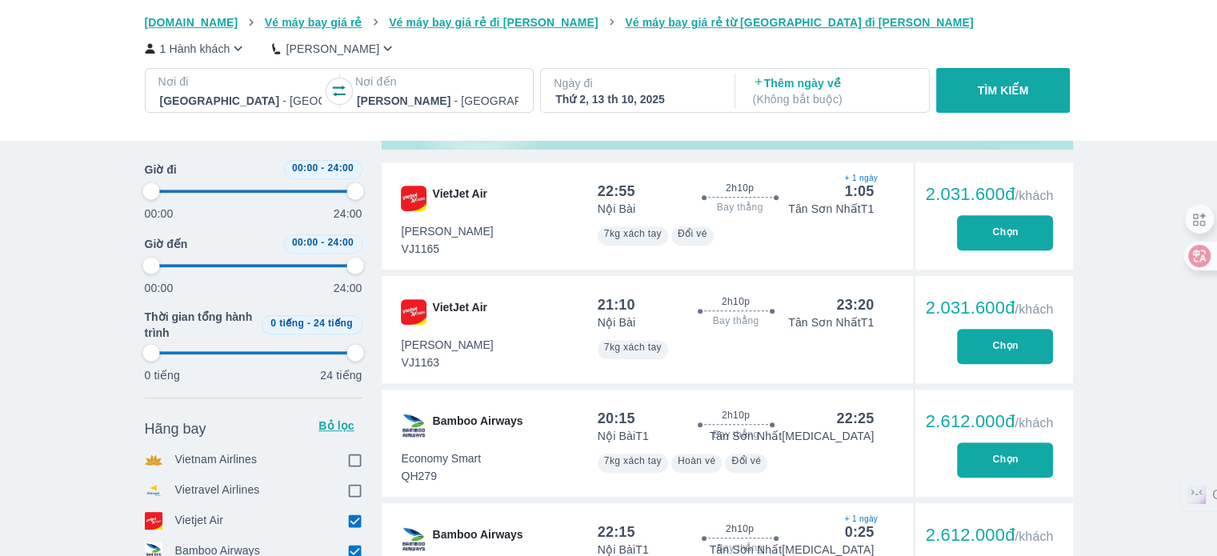
type input "97.9166666666667"
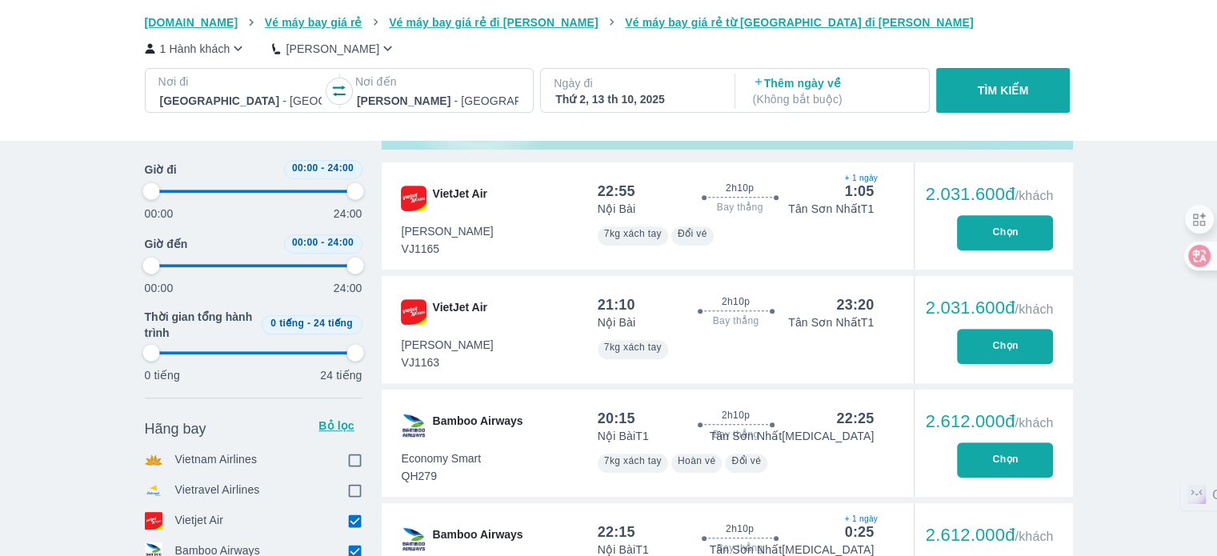
type input "97.9166666666667"
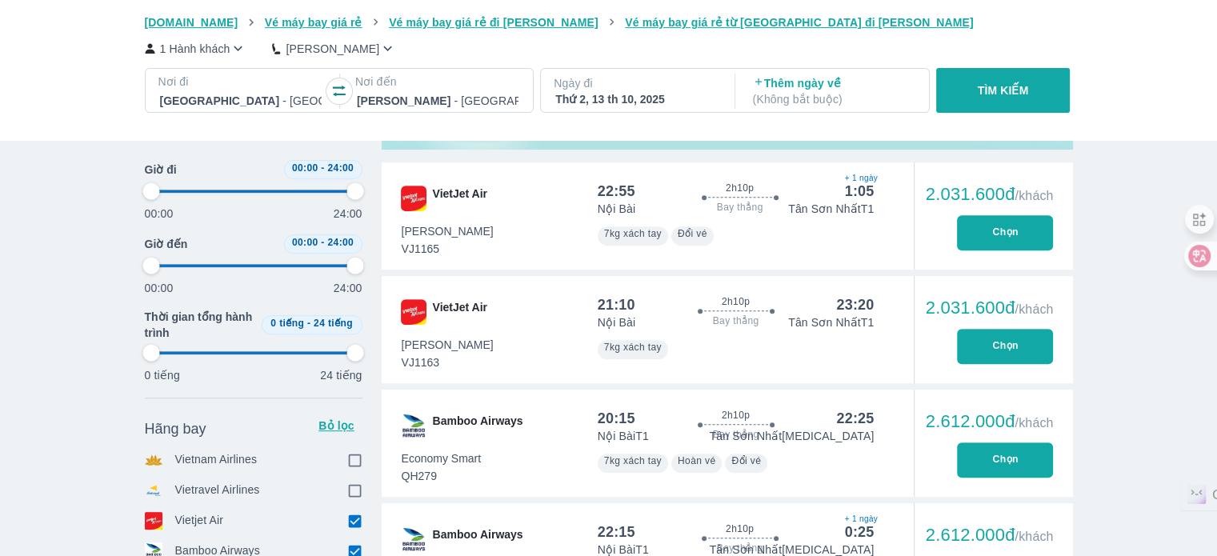
type input "97.9166666666667"
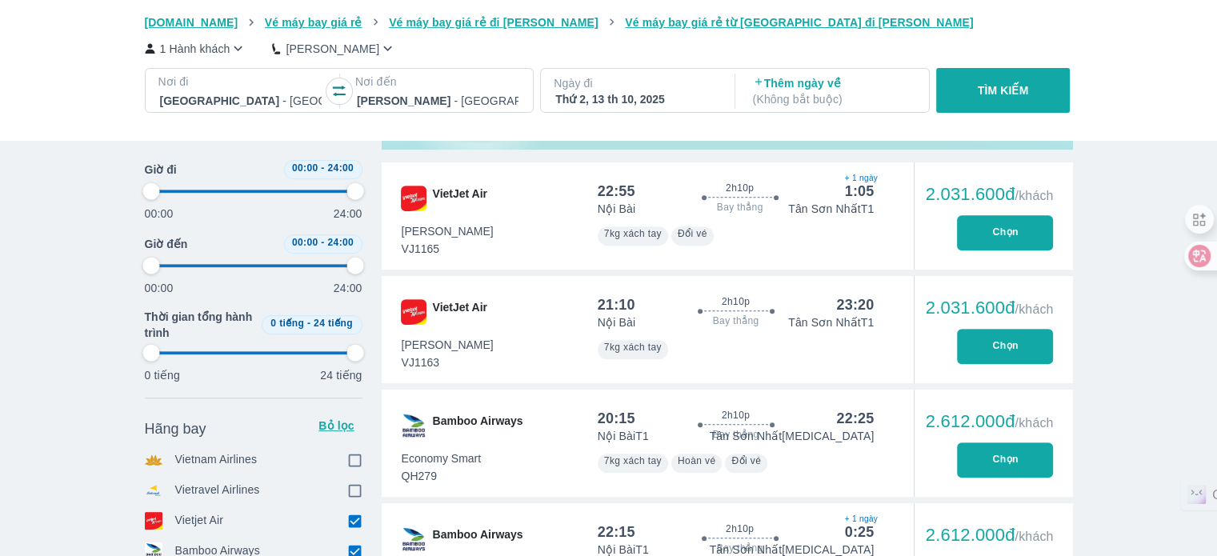
type input "97.9166666666667"
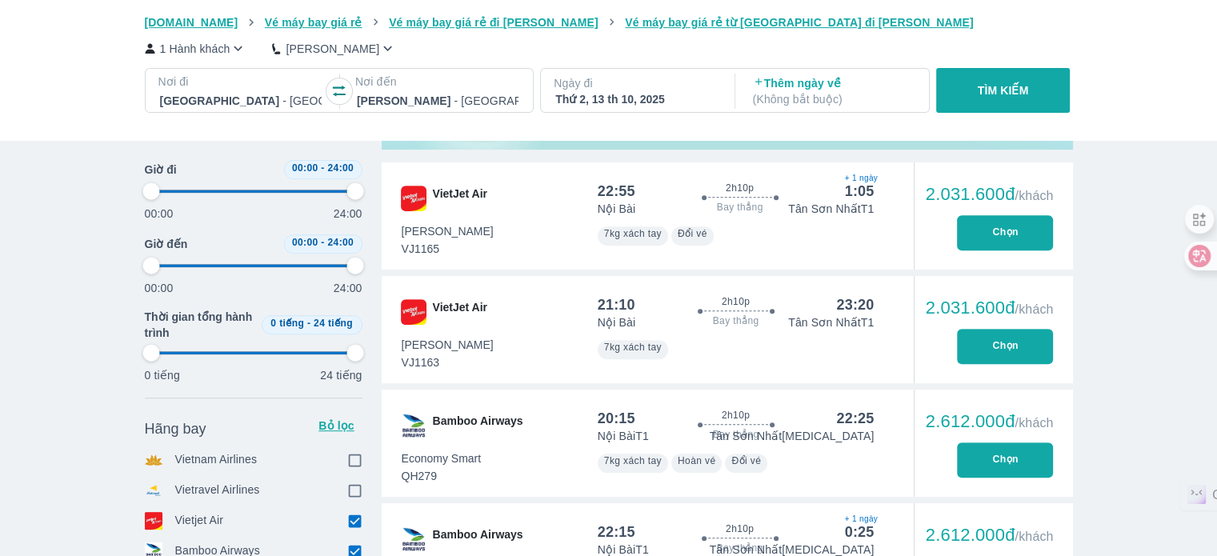
type input "97.9166666666667"
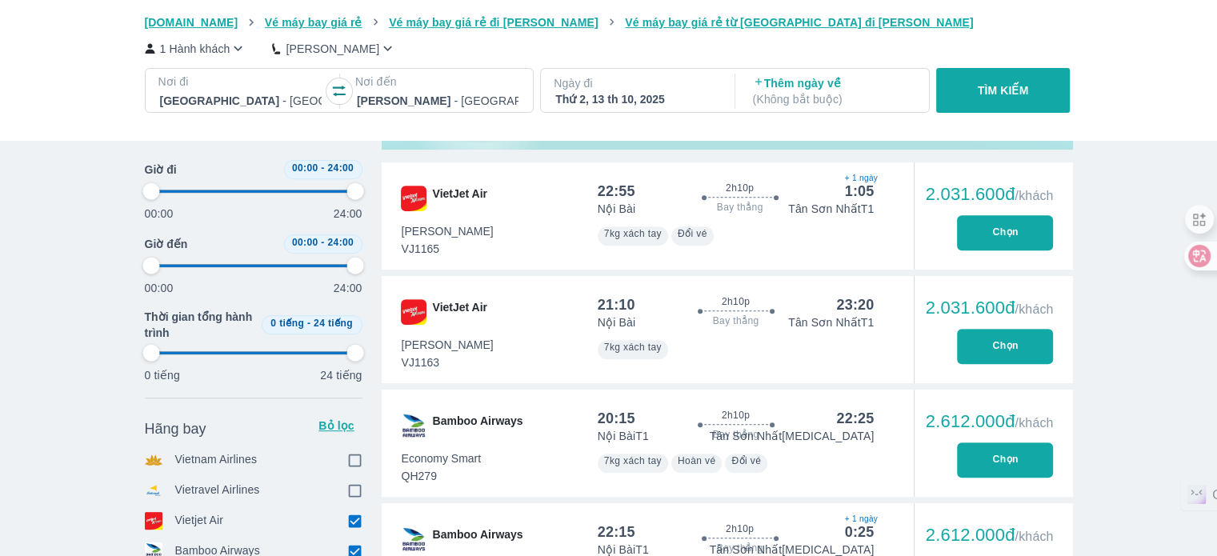
type input "97.9166666666667"
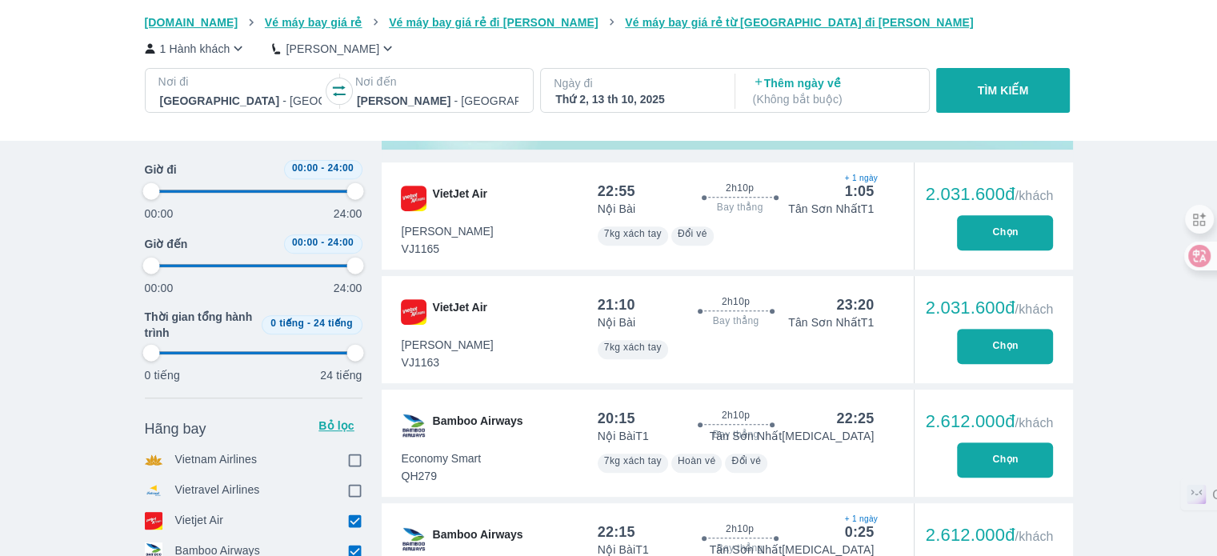
type input "97.9166666666667"
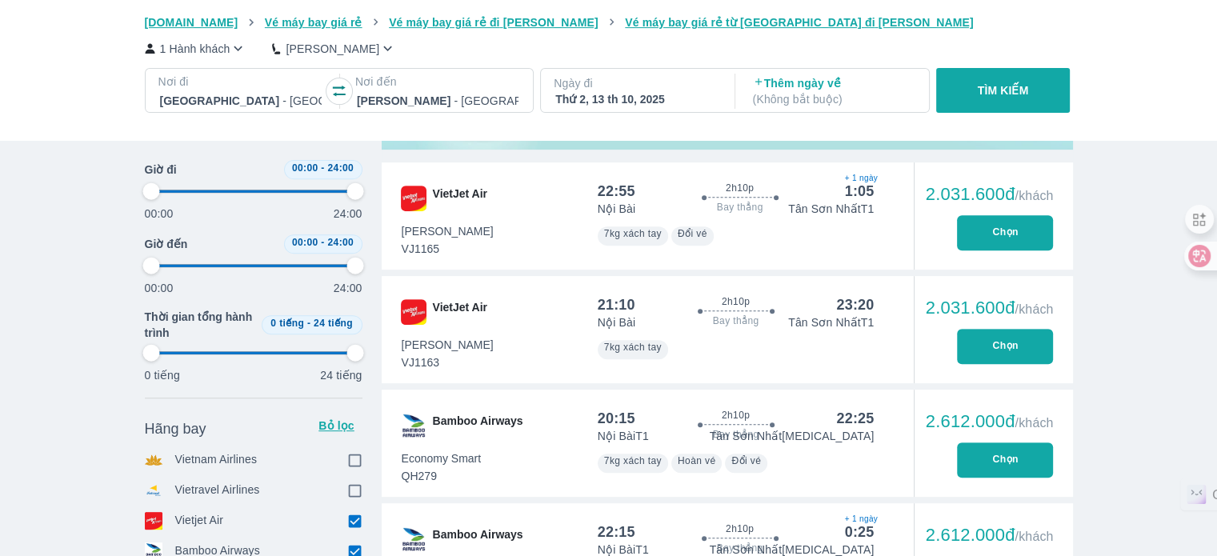
type input "97.9166666666667"
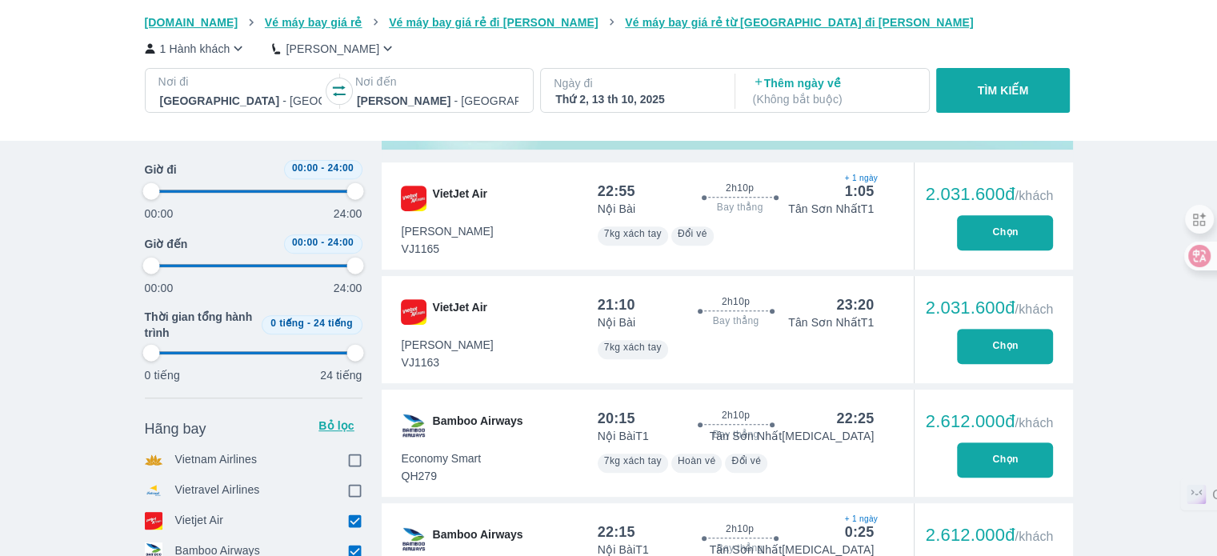
type input "97.9166666666667"
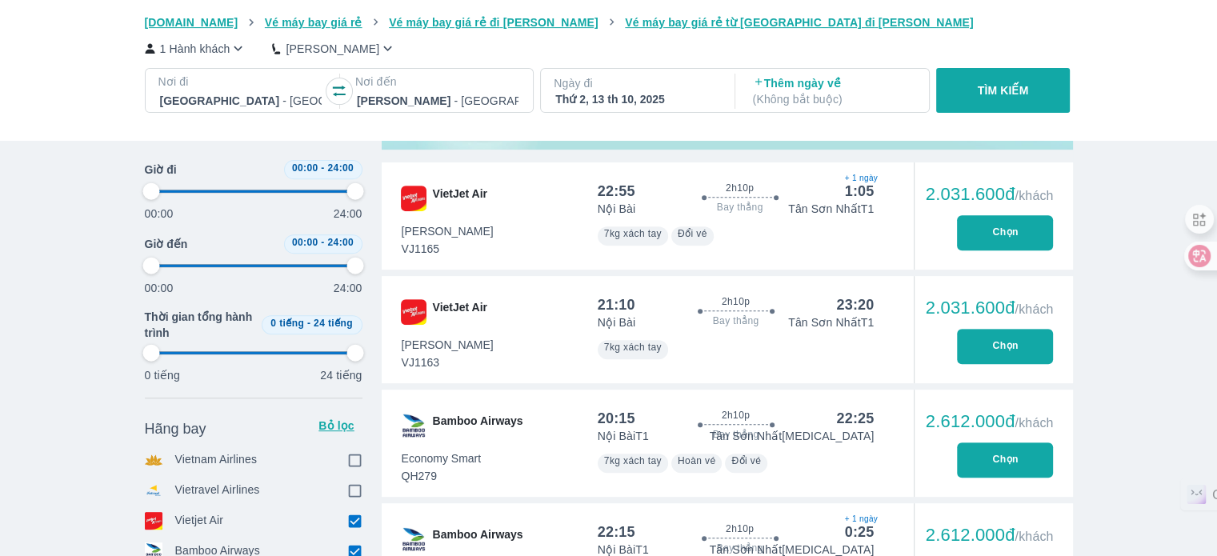
type input "97.9166666666667"
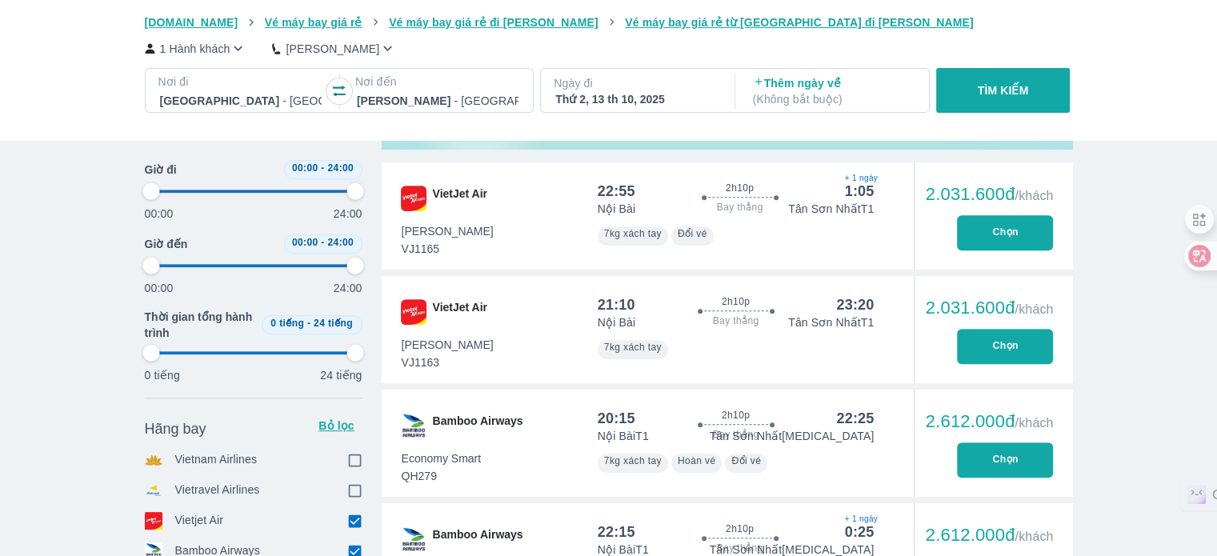
type input "97.9166666666667"
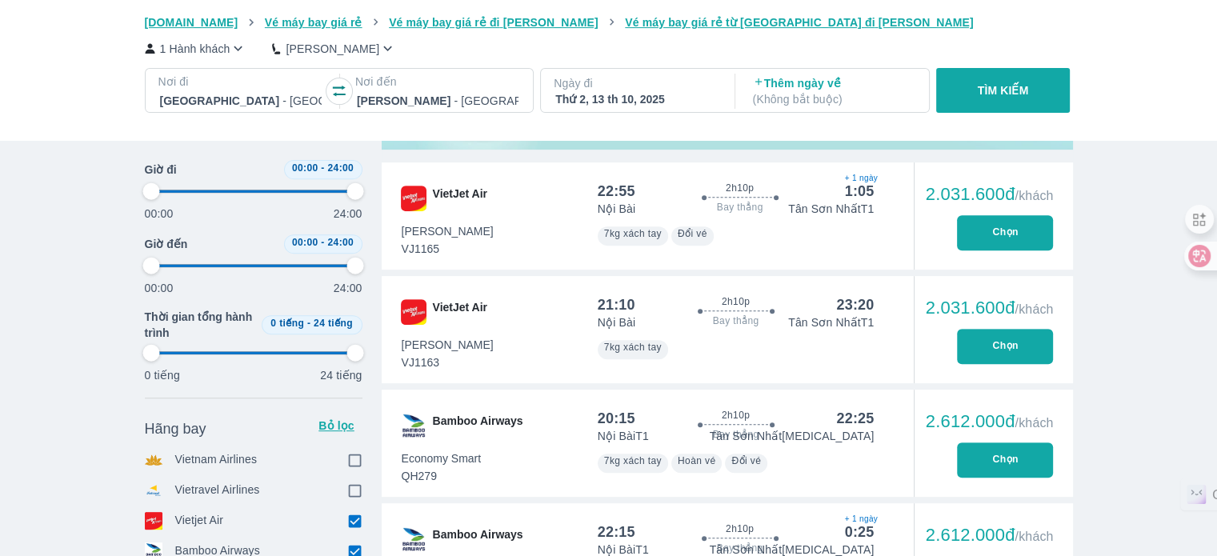
type input "97.9166666666667"
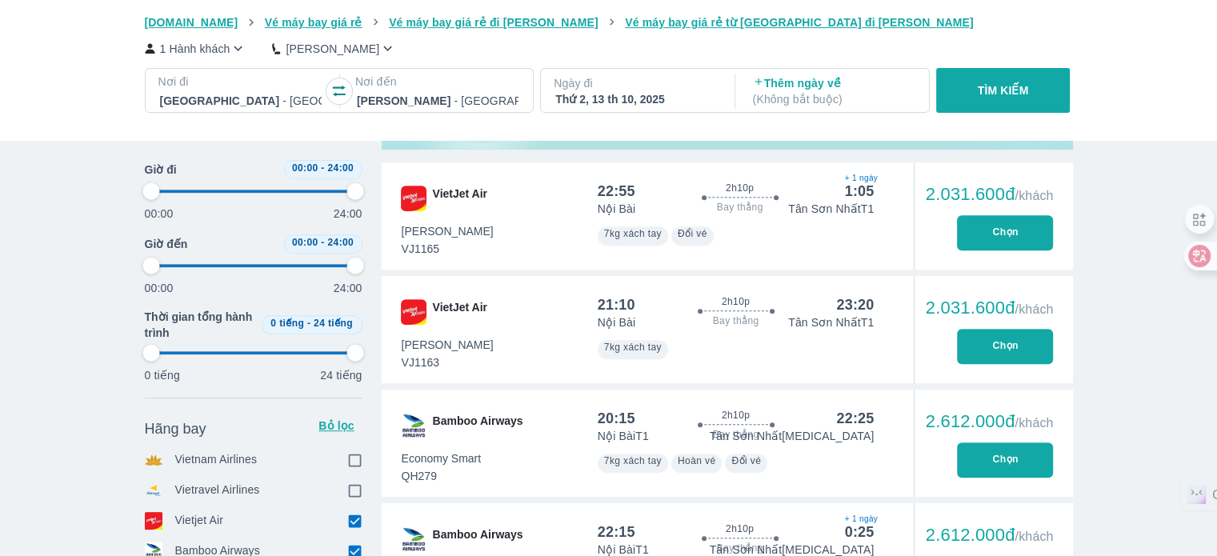
type input "97.9166666666667"
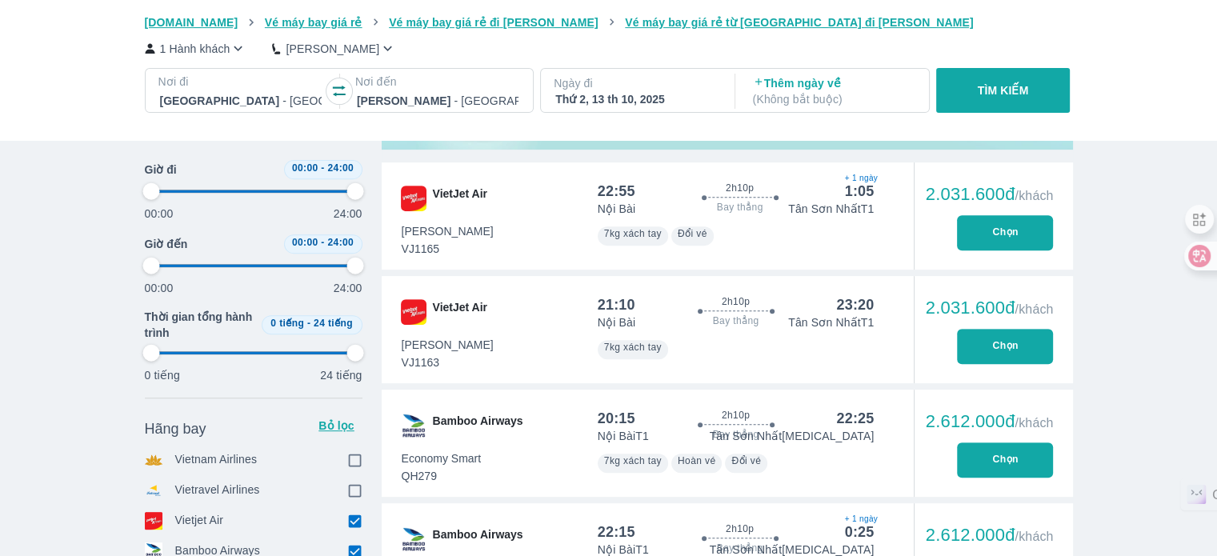
type input "97.9166666666667"
